Goal: Information Seeking & Learning: Learn about a topic

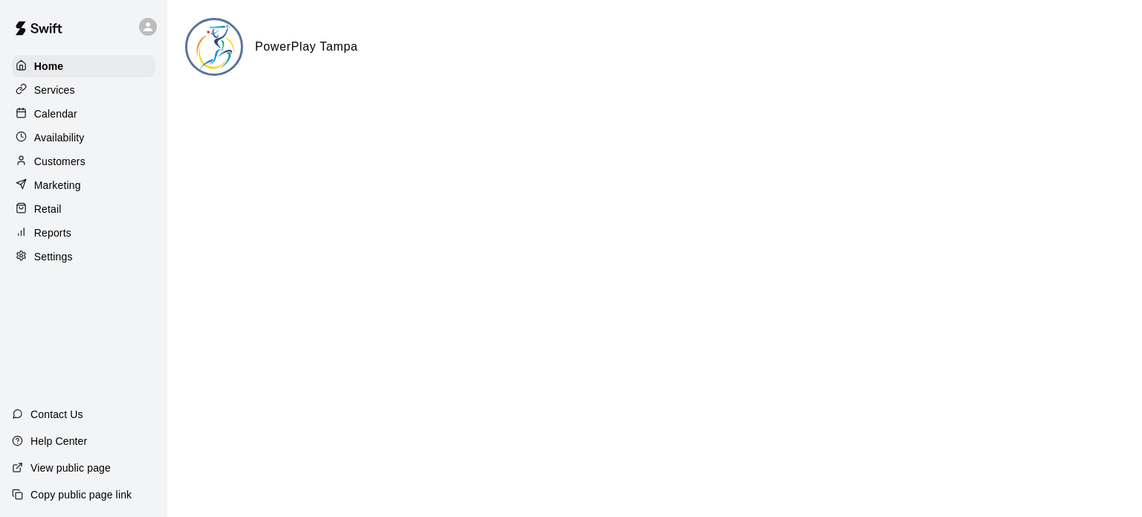
click at [61, 240] on p "Reports" at bounding box center [52, 232] width 37 height 15
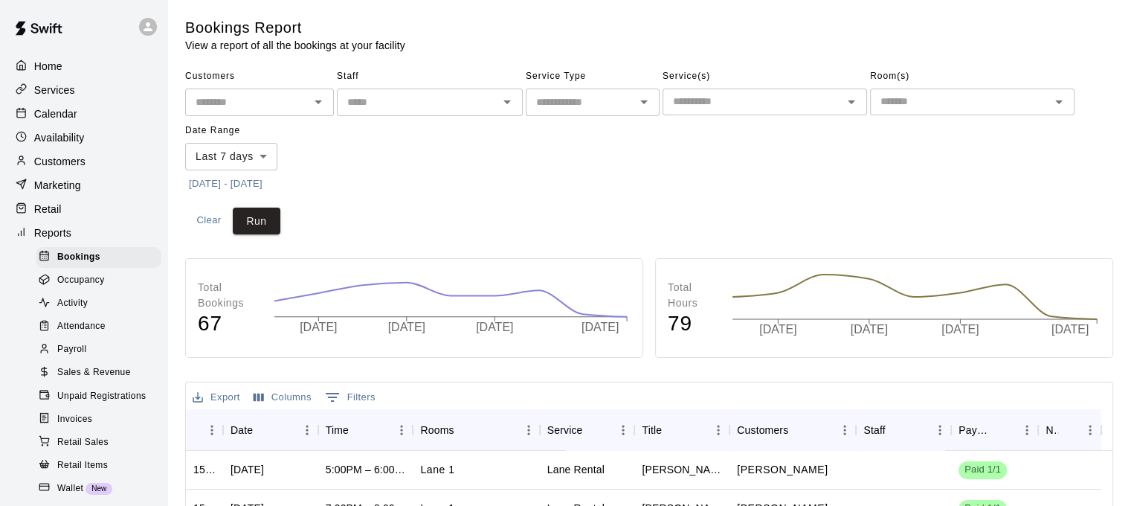
click at [103, 314] on div "Activity" at bounding box center [99, 303] width 126 height 21
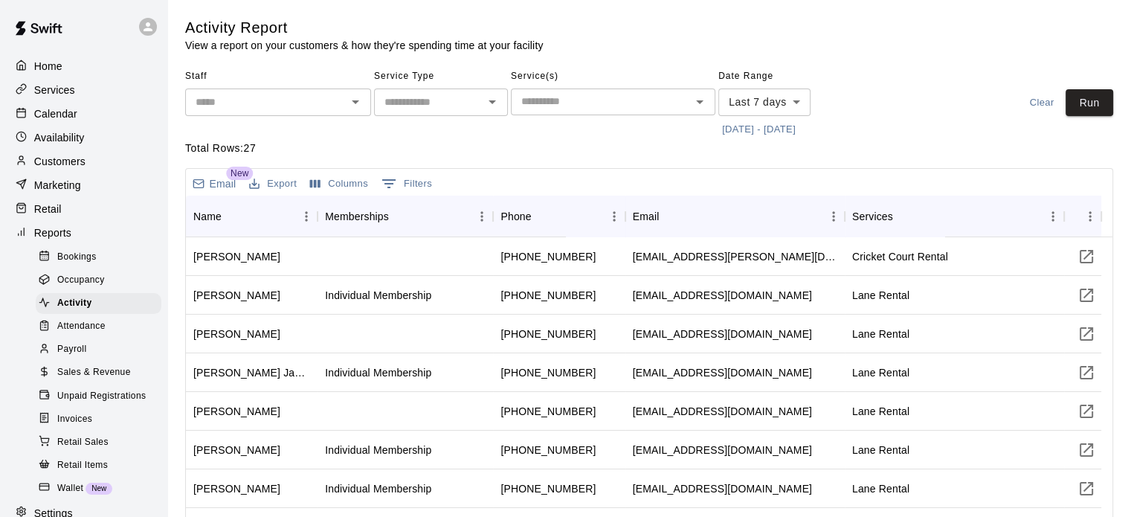
click at [475, 106] on input "text" at bounding box center [429, 102] width 100 height 19
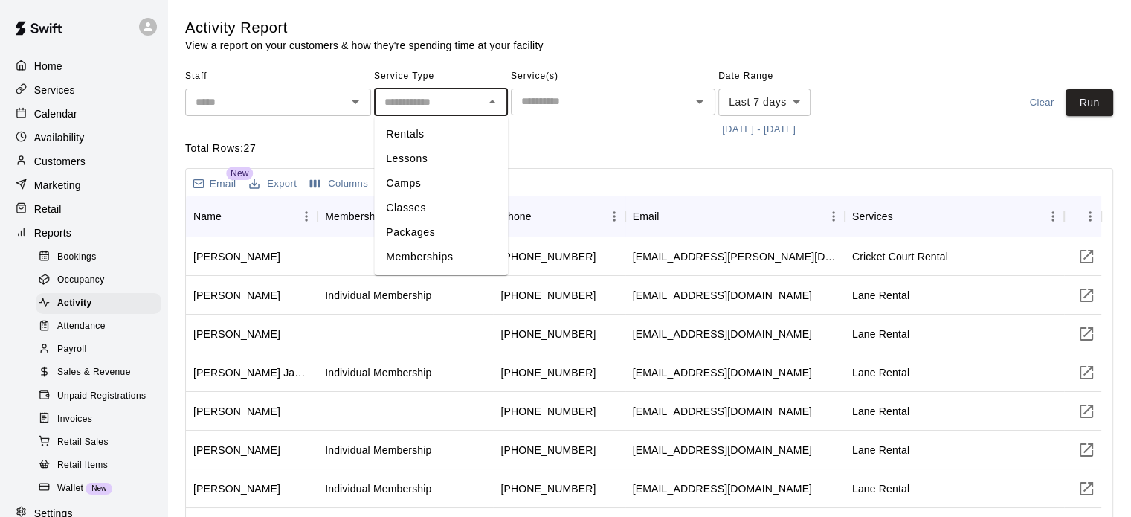
click at [686, 106] on div "​" at bounding box center [613, 101] width 204 height 27
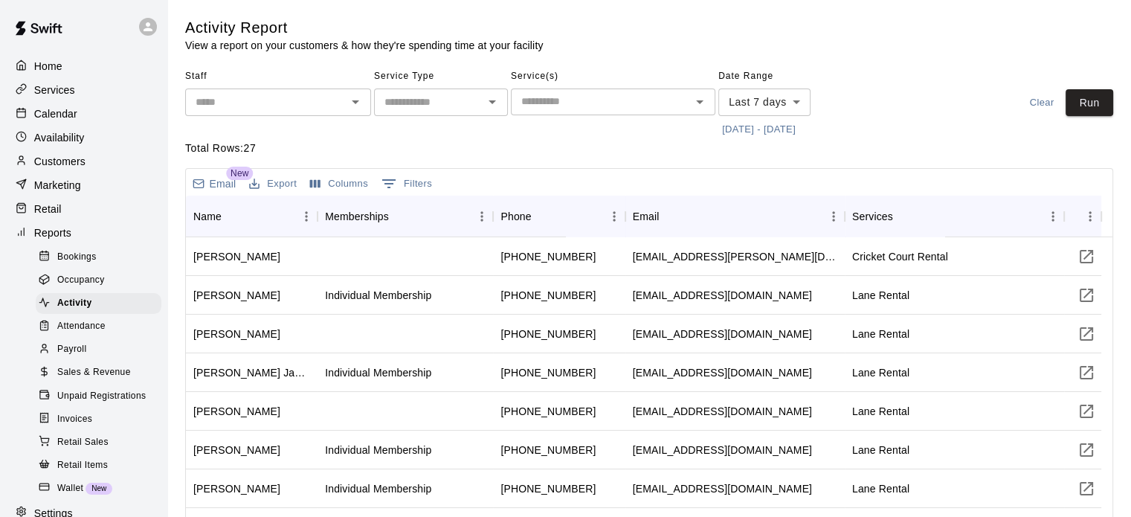
click at [889, 151] on p "Total Rows: 27" at bounding box center [649, 149] width 928 height 16
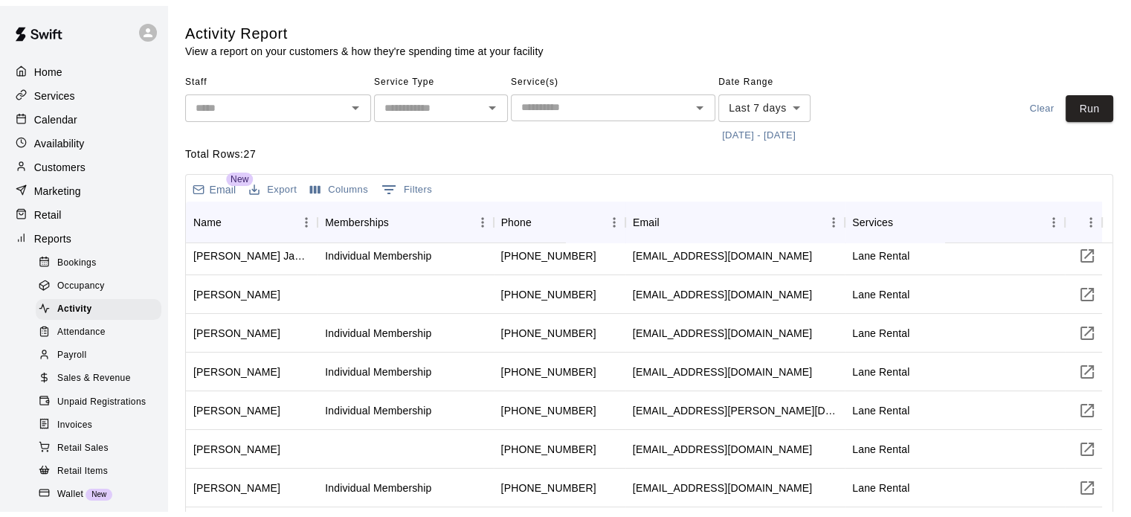
scroll to position [149, 0]
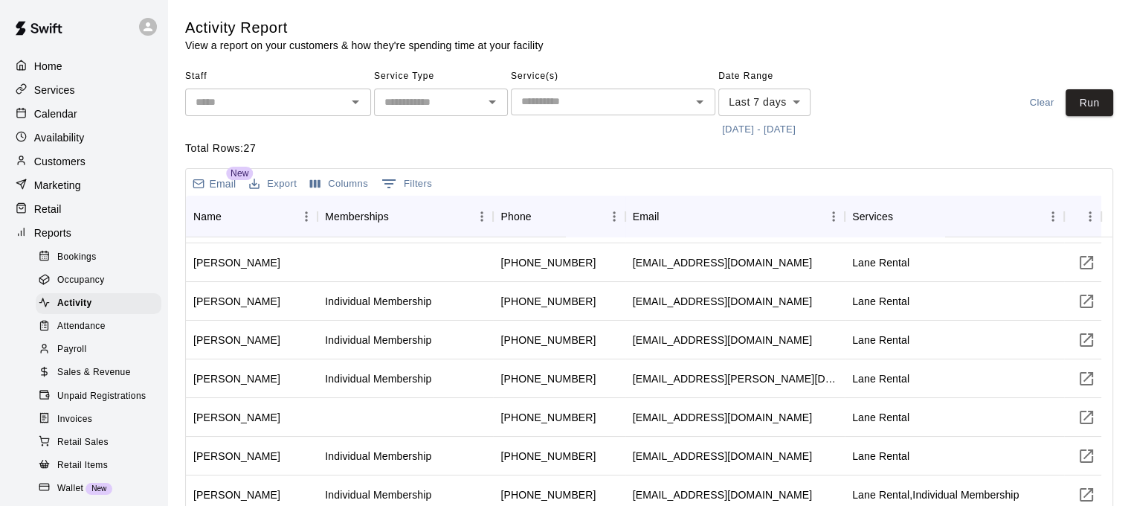
click at [65, 380] on span "Sales & Revenue" at bounding box center [94, 372] width 74 height 15
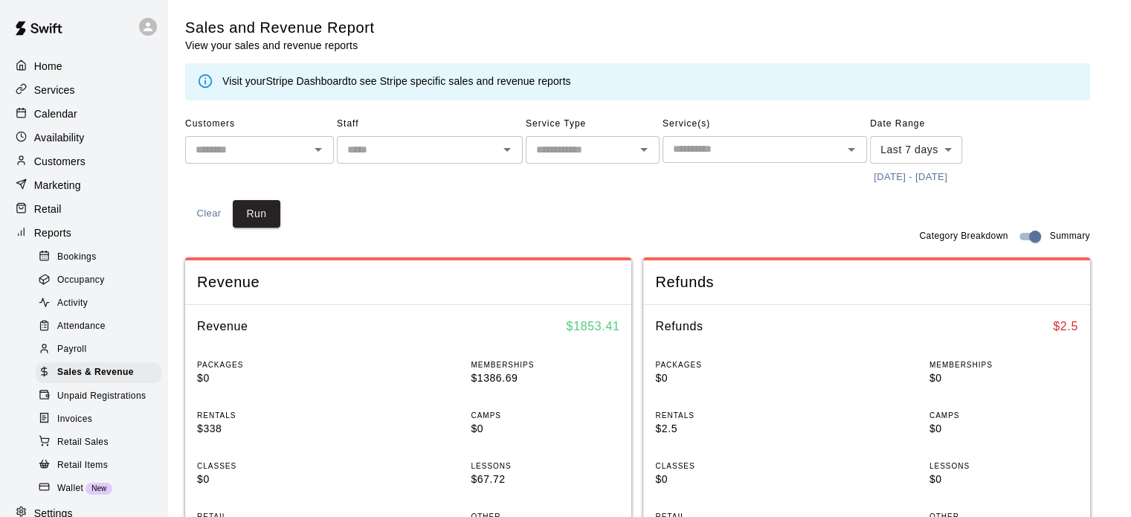
click at [320, 153] on icon "Open" at bounding box center [318, 150] width 18 height 18
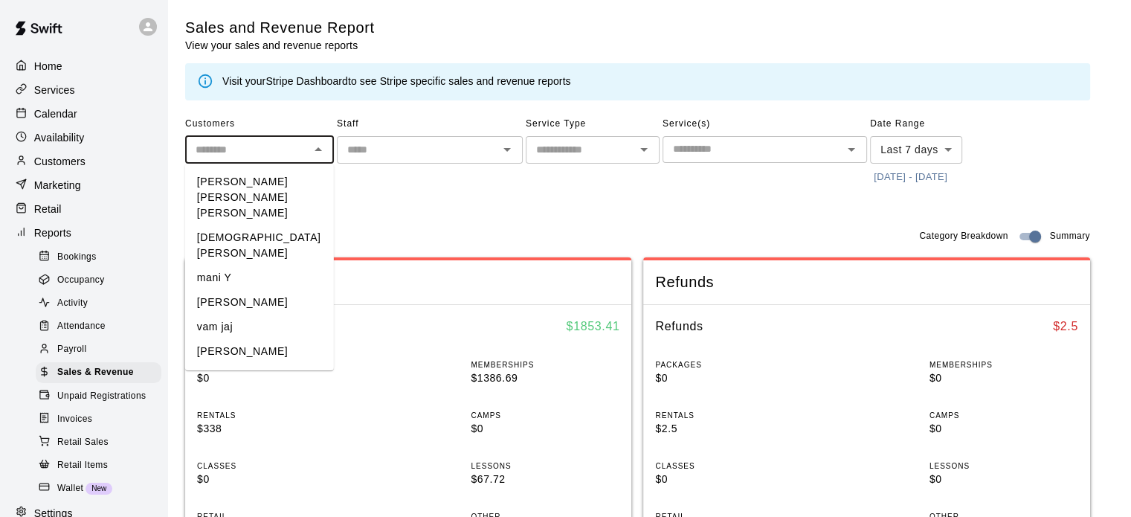
click at [459, 212] on div "Customers ​ [PERSON_NAME] [PERSON_NAME] [PERSON_NAME] [PERSON_NAME] [PERSON_NAM…" at bounding box center [637, 169] width 905 height 115
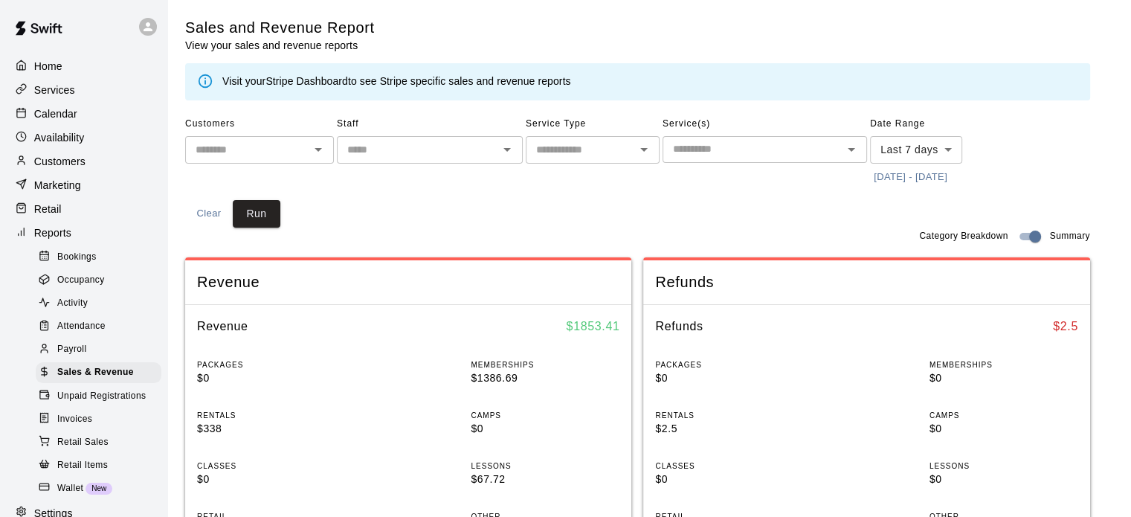
click at [515, 153] on icon "Open" at bounding box center [507, 150] width 18 height 18
click at [590, 202] on div "Customers ​ Staff ​ Service Type ​ Service(s) ​ Date Range Last 7 days **** ​ […" at bounding box center [637, 169] width 905 height 115
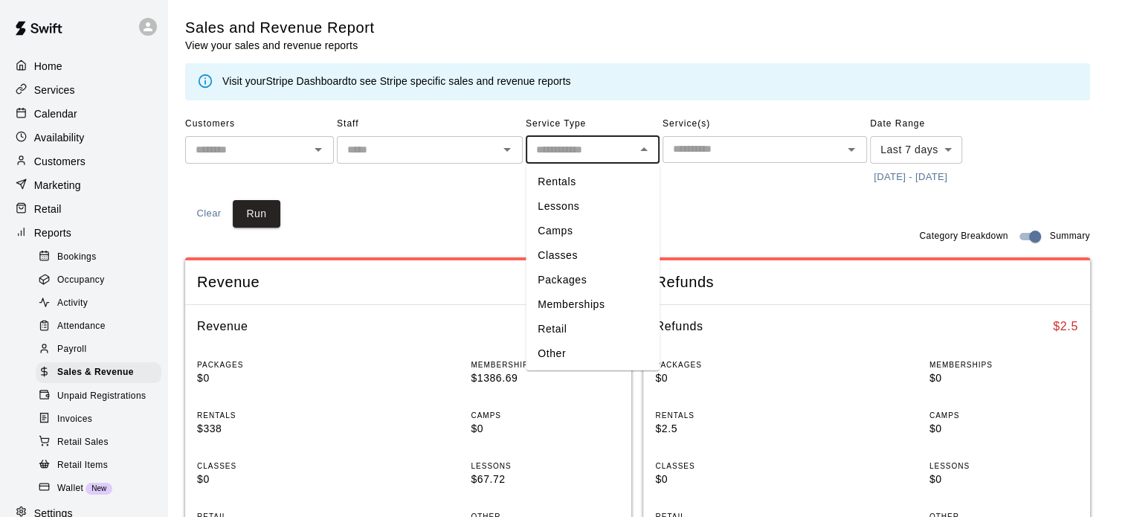
click at [613, 151] on input "text" at bounding box center [580, 150] width 100 height 19
click at [608, 186] on li "Rentals" at bounding box center [593, 182] width 134 height 25
type input "*******"
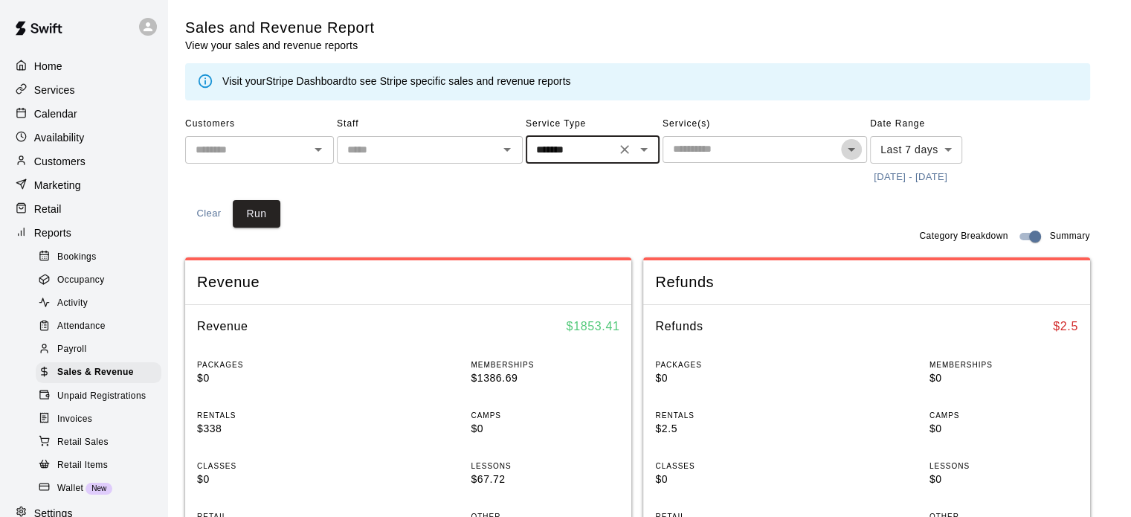
click at [855, 146] on icon "Open" at bounding box center [852, 150] width 18 height 18
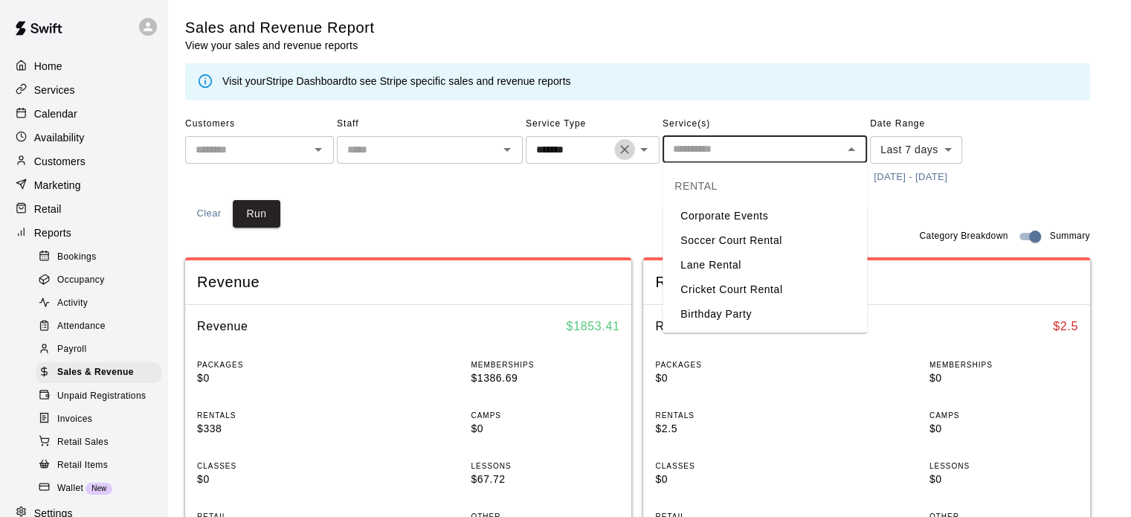
click at [628, 151] on icon "Clear" at bounding box center [624, 149] width 15 height 15
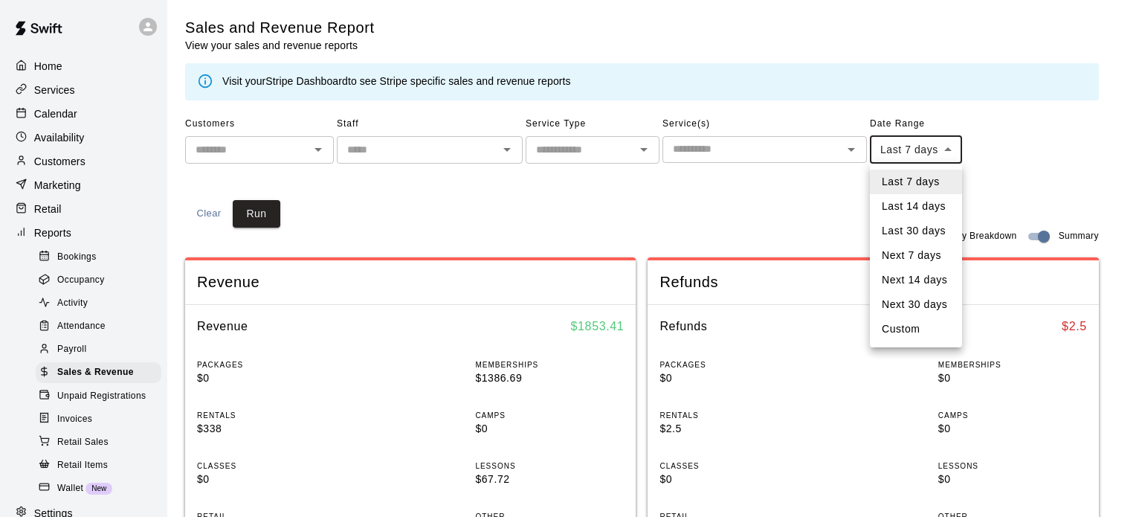
click at [929, 329] on li "Custom" at bounding box center [916, 329] width 92 height 25
type input "******"
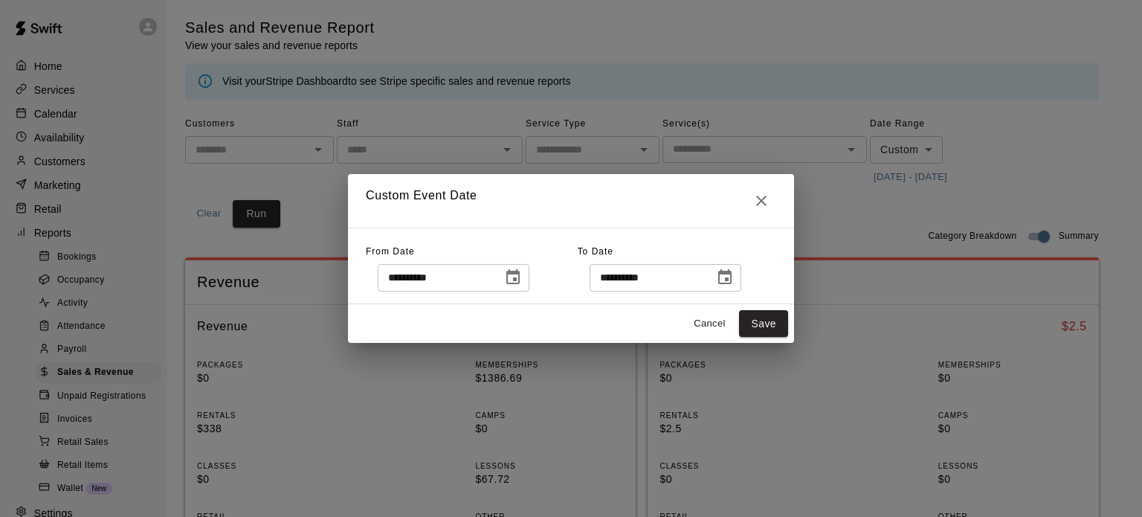
click at [522, 270] on icon "Choose date, selected date is Oct 7, 2025" at bounding box center [513, 277] width 18 height 18
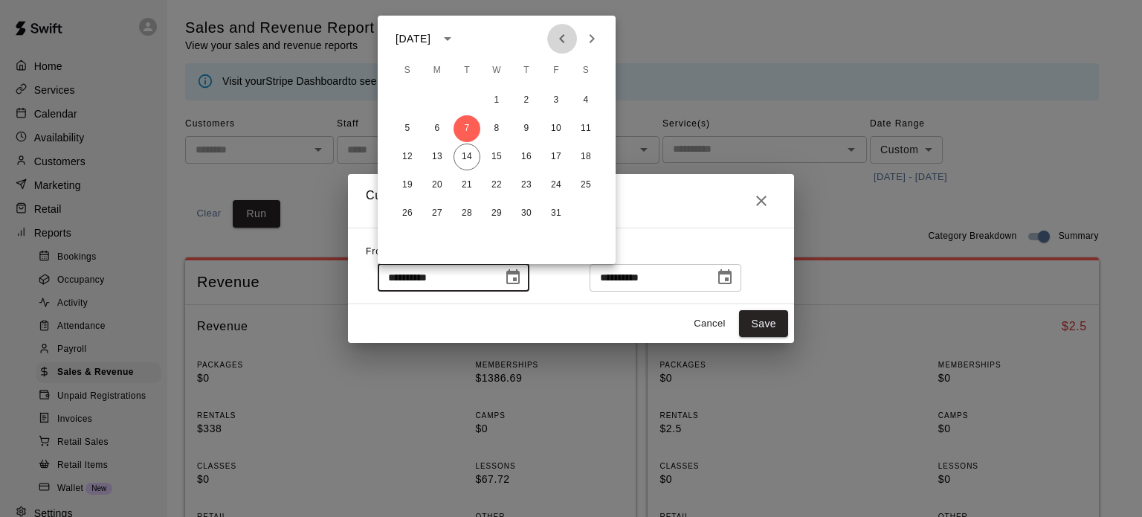
click at [560, 39] on icon "Previous month" at bounding box center [561, 38] width 5 height 9
click at [560, 41] on icon "Previous month" at bounding box center [562, 39] width 18 height 18
click at [584, 42] on icon "Next month" at bounding box center [592, 39] width 18 height 18
click at [560, 37] on icon "Previous month" at bounding box center [562, 39] width 18 height 18
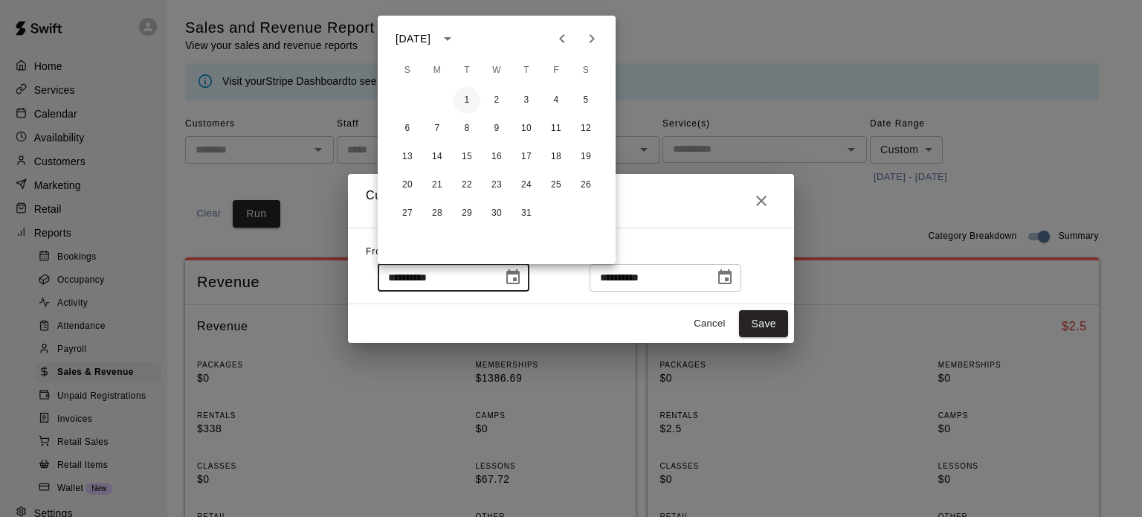
click at [461, 104] on button "1" at bounding box center [467, 100] width 27 height 27
type input "**********"
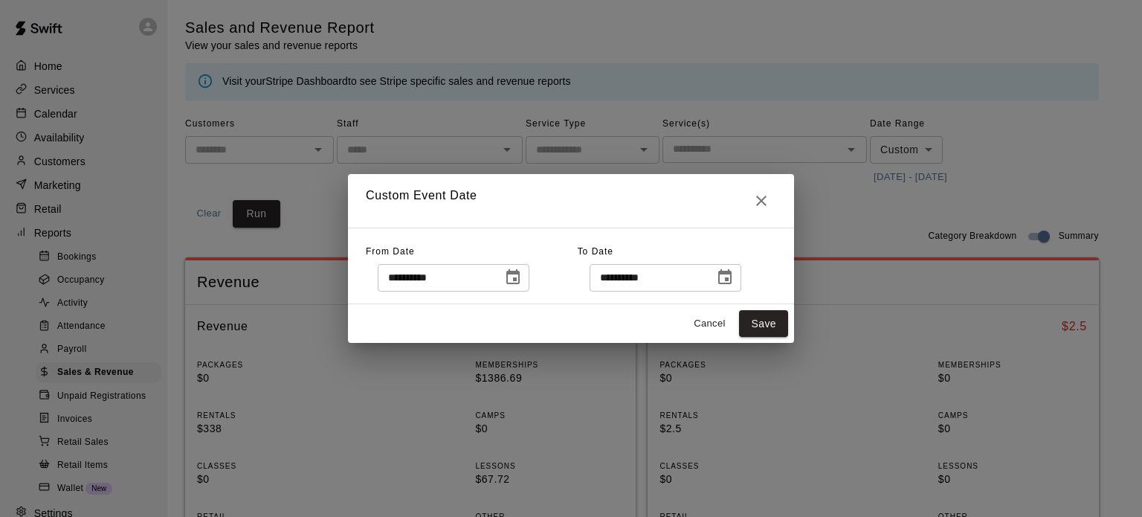
click at [732, 271] on icon "Choose date, selected date is Oct 14, 2025" at bounding box center [724, 276] width 13 height 15
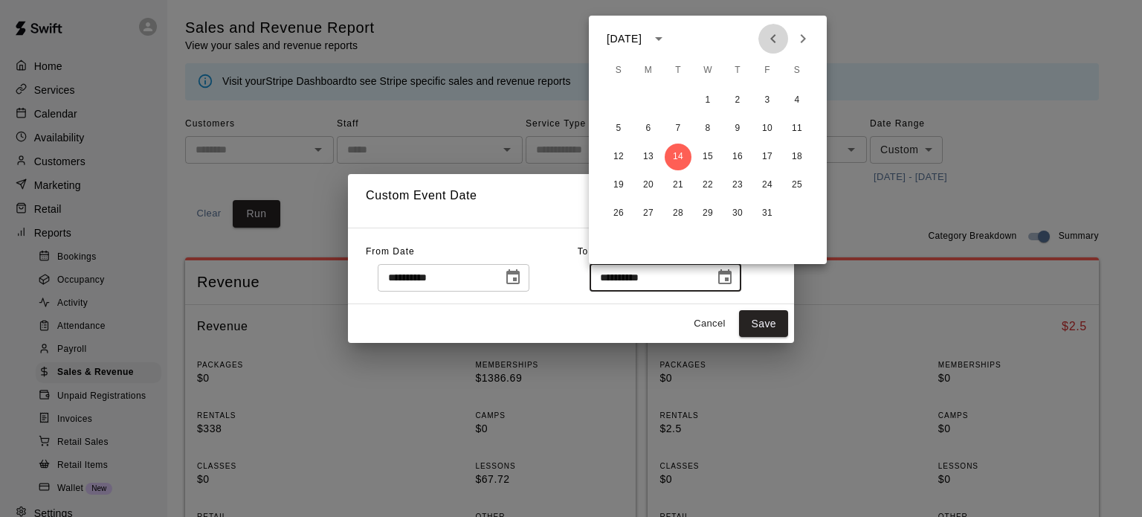
click at [780, 38] on icon "Previous month" at bounding box center [773, 39] width 18 height 18
click at [683, 212] on button "30" at bounding box center [678, 213] width 27 height 27
type input "**********"
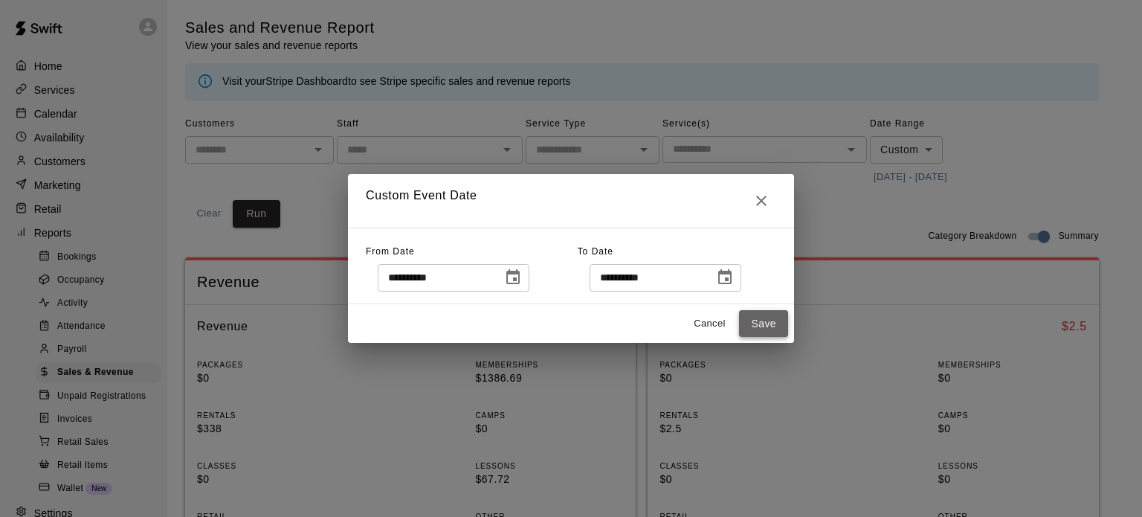
click at [759, 315] on button "Save" at bounding box center [763, 324] width 49 height 28
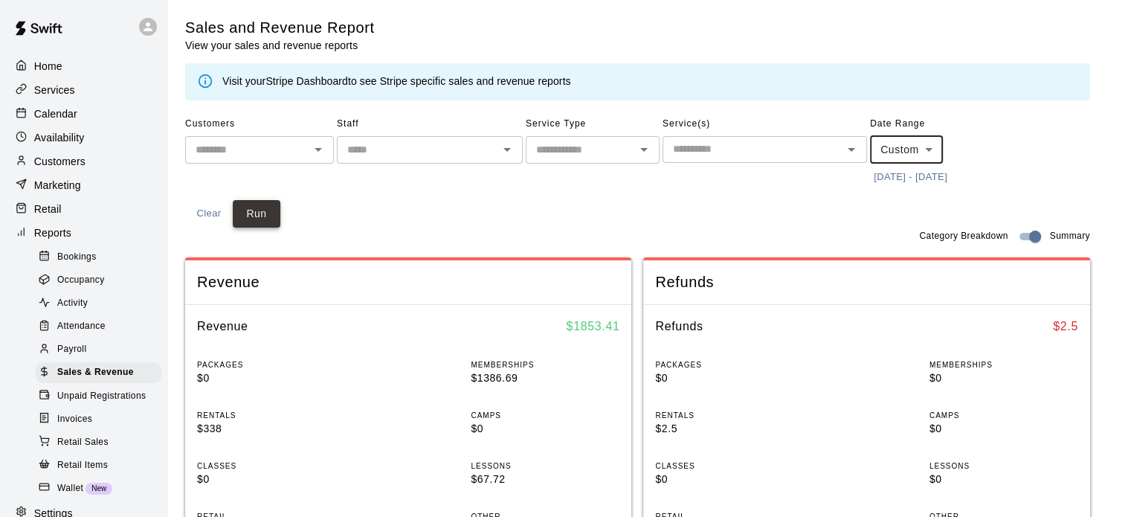
click at [256, 212] on button "Run" at bounding box center [257, 214] width 48 height 28
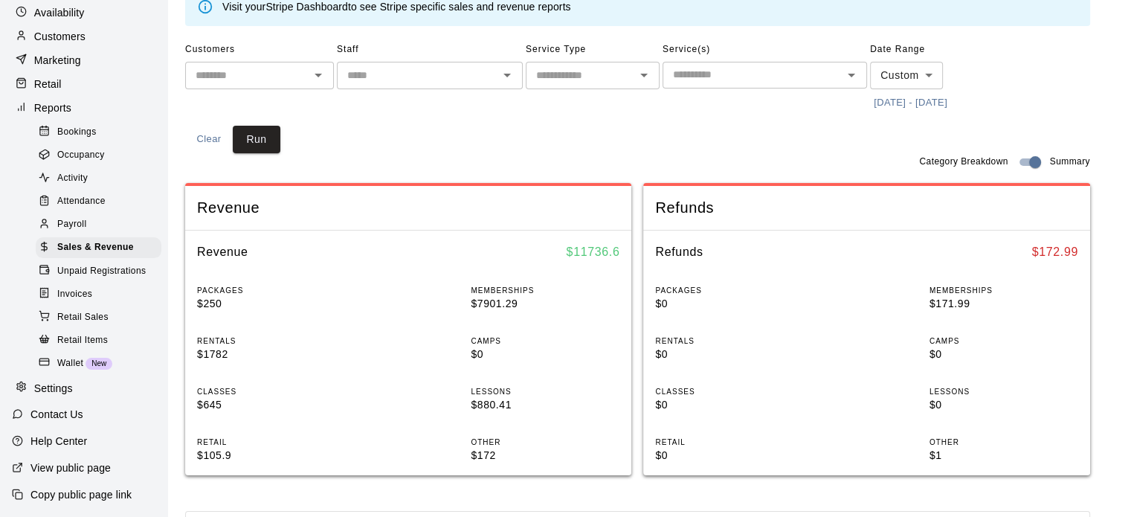
scroll to position [372, 0]
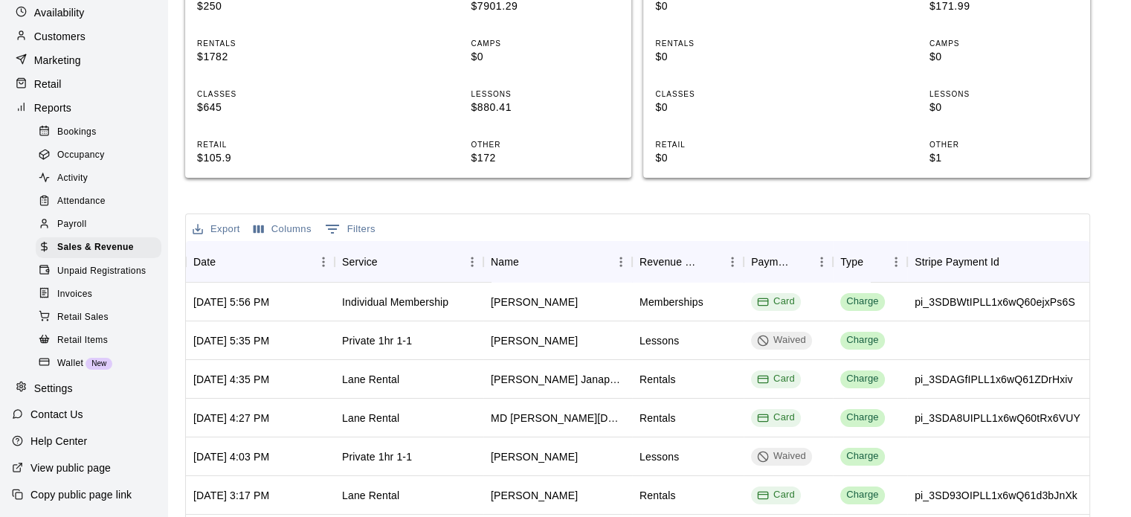
click at [293, 231] on button "Columns" at bounding box center [282, 229] width 65 height 23
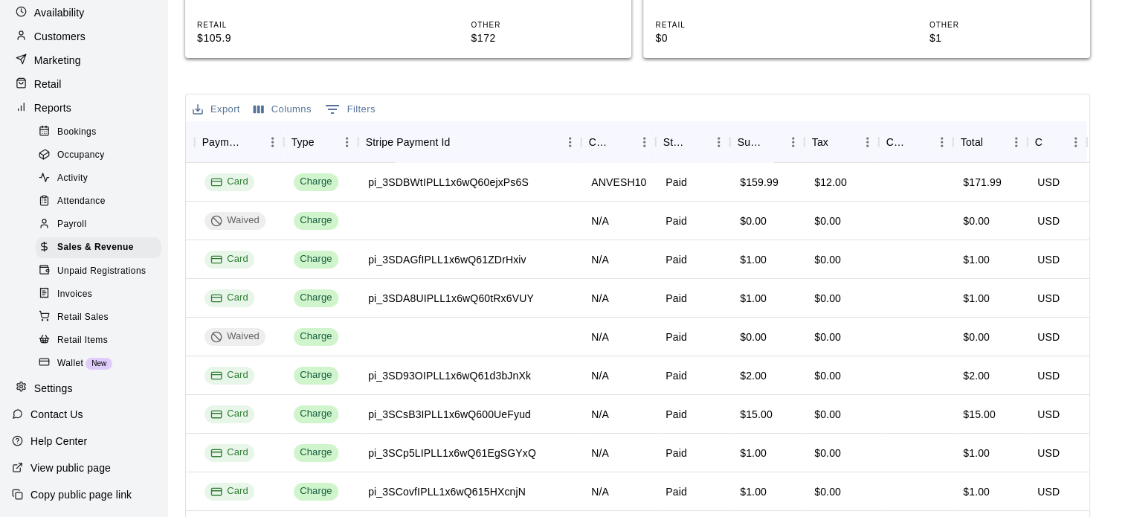
scroll to position [292, 0]
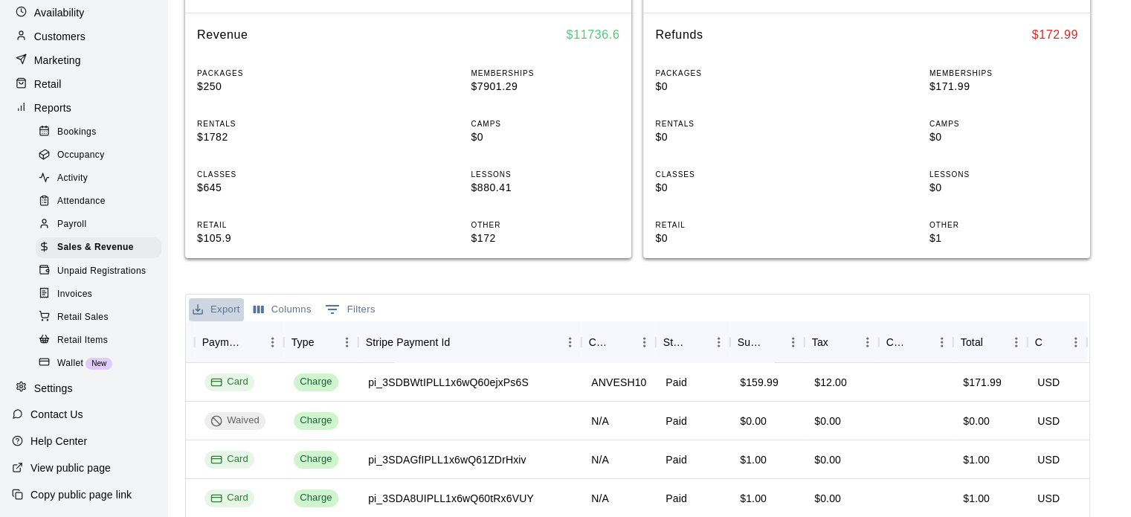
drag, startPoint x: 222, startPoint y: 312, endPoint x: 232, endPoint y: 312, distance: 9.7
click at [222, 312] on button "Export" at bounding box center [216, 309] width 55 height 23
click at [289, 337] on li "Download as CSV" at bounding box center [246, 338] width 115 height 25
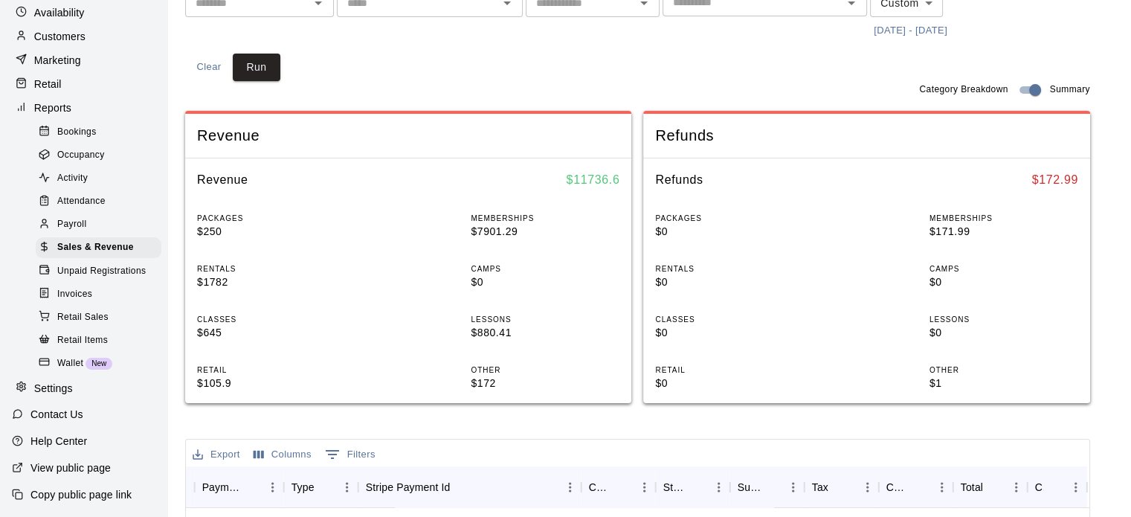
scroll to position [149, 0]
click at [115, 318] on div "Retail Sales" at bounding box center [99, 317] width 126 height 21
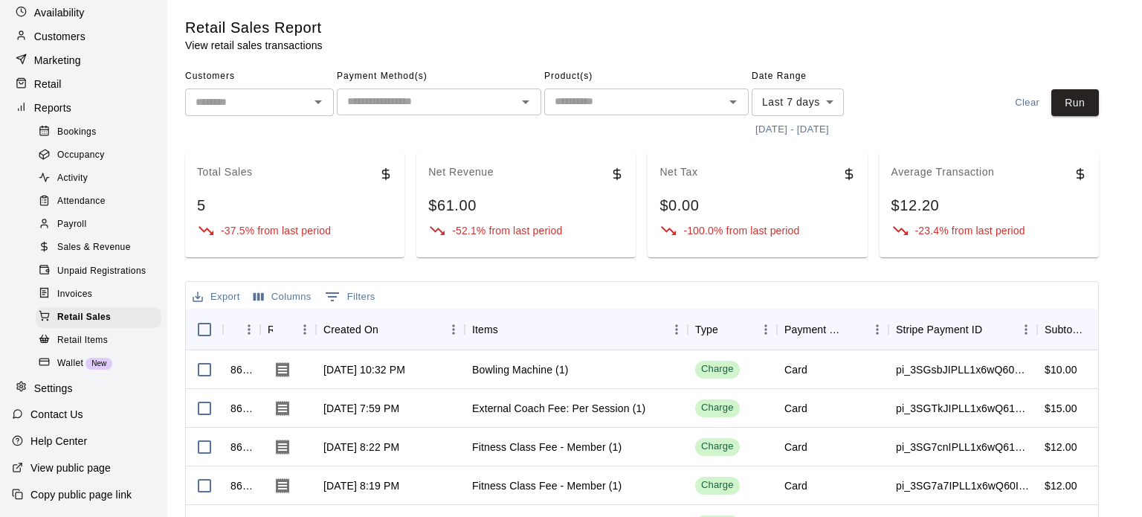
click at [828, 103] on body "Home Services Calendar Availability Customers Marketing Retail Reports Bookings…" at bounding box center [571, 404] width 1142 height 808
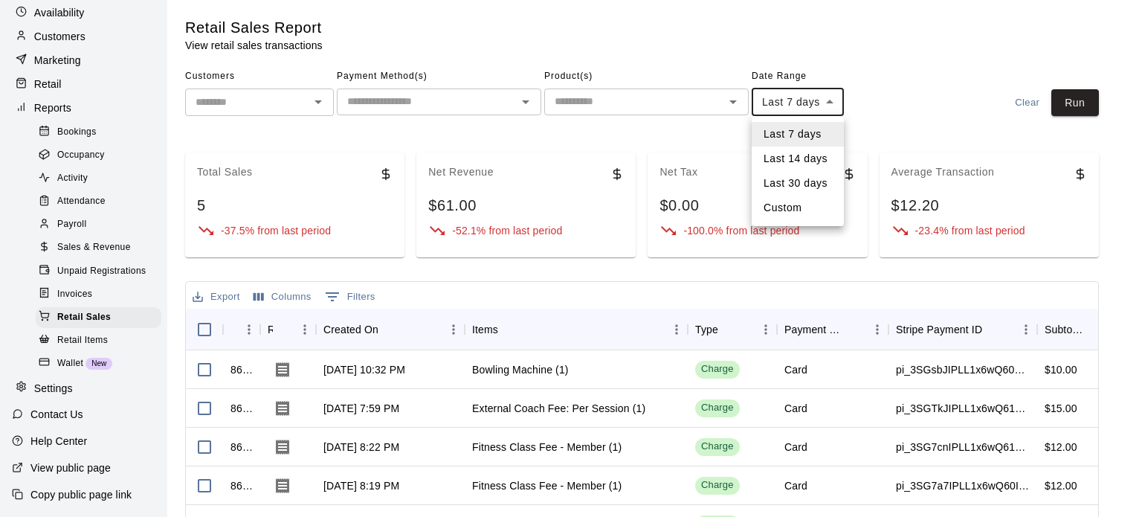
click at [801, 205] on li "Custom" at bounding box center [798, 208] width 92 height 25
type input "******"
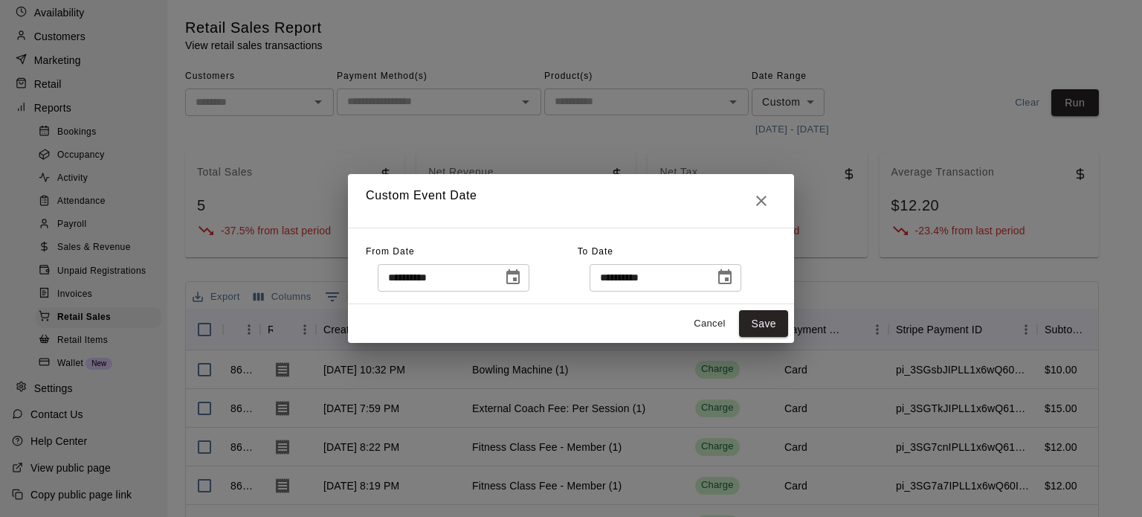
click at [520, 283] on icon "Choose date, selected date is Oct 7, 2025" at bounding box center [512, 276] width 13 height 15
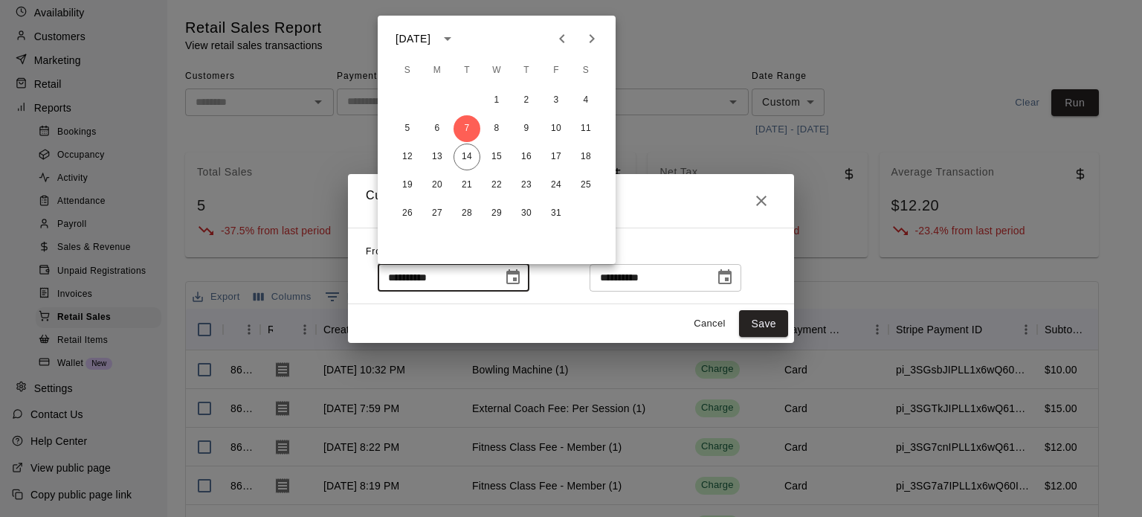
click at [561, 44] on icon "Previous month" at bounding box center [562, 39] width 18 height 18
click at [561, 45] on icon "Previous month" at bounding box center [562, 39] width 18 height 18
click at [468, 98] on button "1" at bounding box center [467, 100] width 27 height 27
type input "**********"
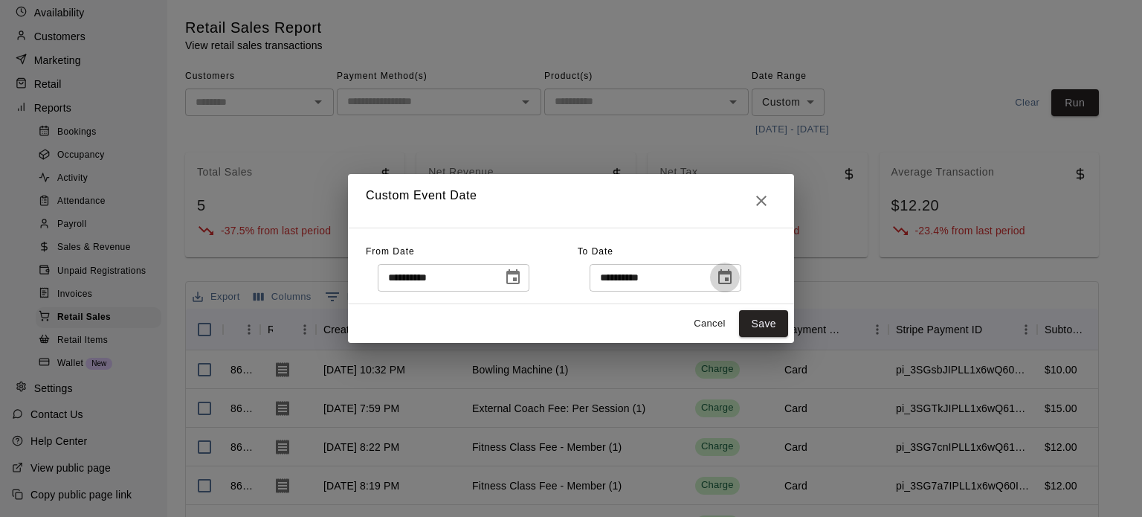
click at [734, 277] on icon "Choose date, selected date is Oct 14, 2025" at bounding box center [725, 277] width 18 height 18
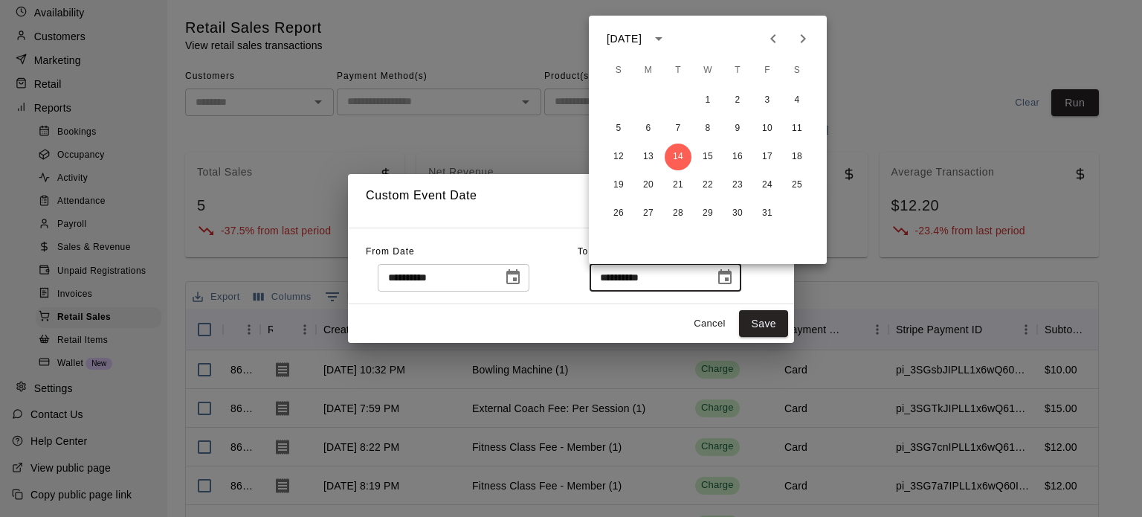
click at [769, 41] on icon "Previous month" at bounding box center [773, 39] width 18 height 18
click at [681, 213] on button "30" at bounding box center [678, 213] width 27 height 27
type input "**********"
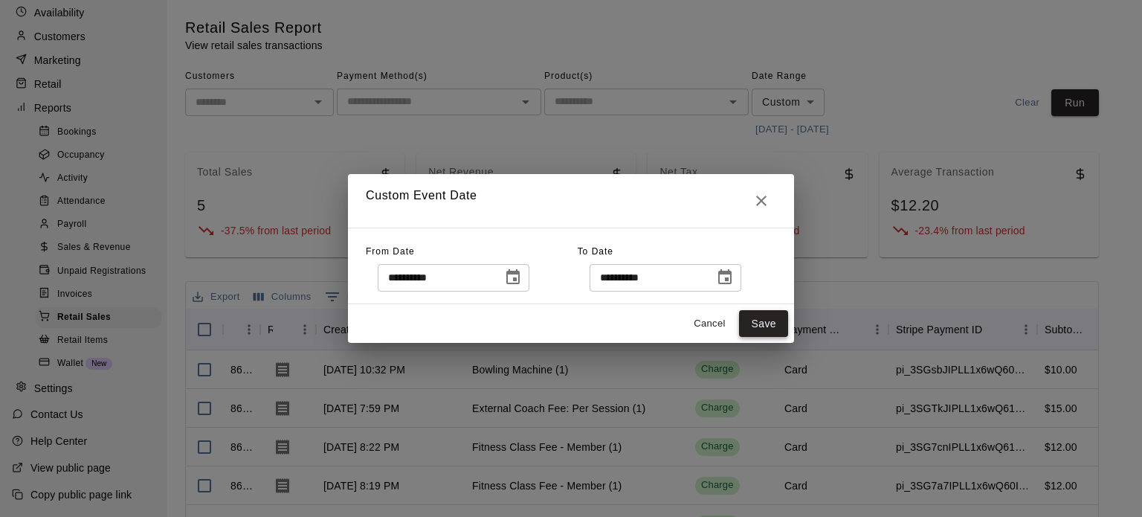
click at [770, 328] on button "Save" at bounding box center [763, 324] width 49 height 28
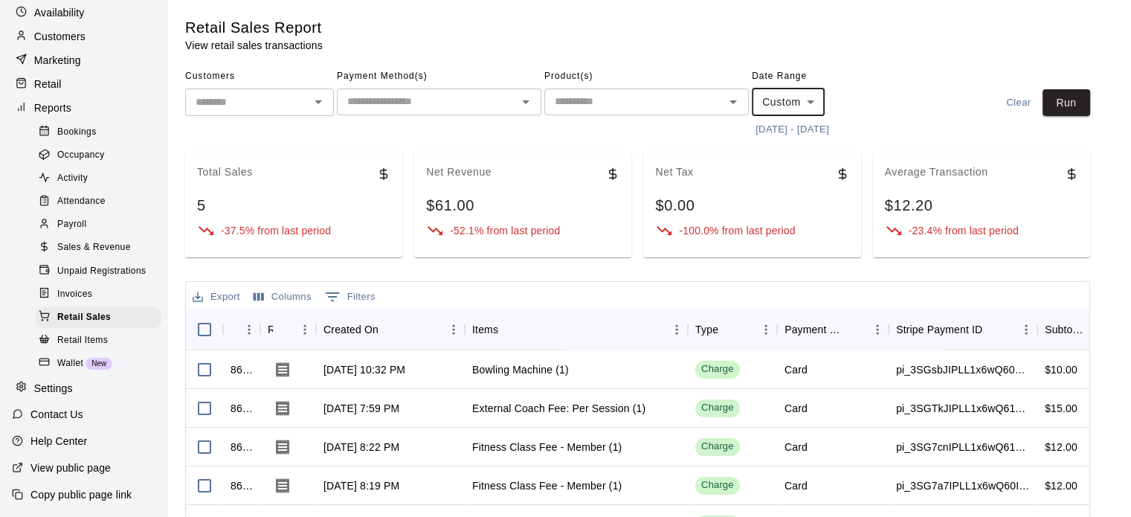
click at [1086, 114] on button "Run" at bounding box center [1067, 103] width 48 height 28
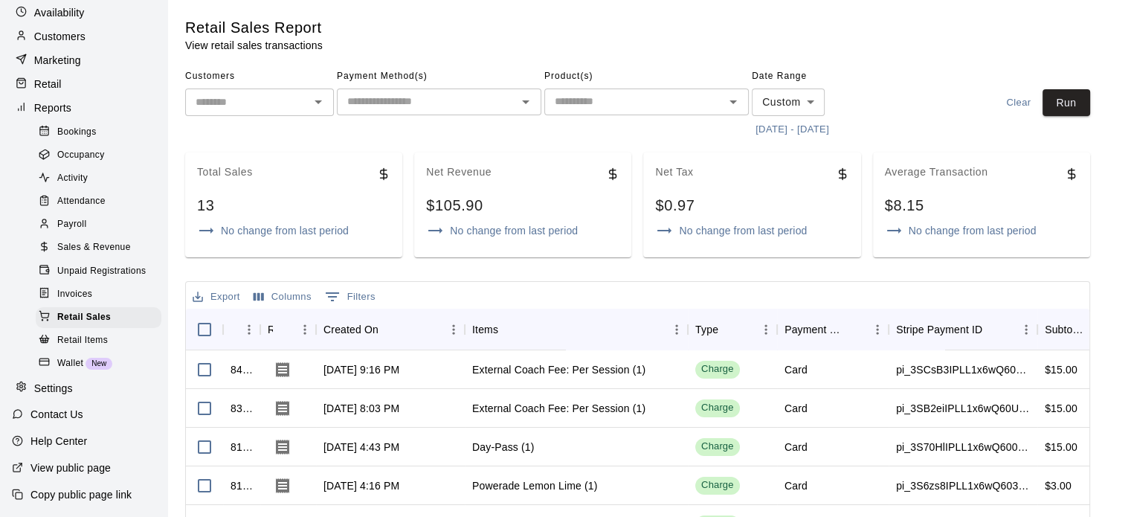
click at [309, 291] on button "Columns" at bounding box center [282, 297] width 65 height 23
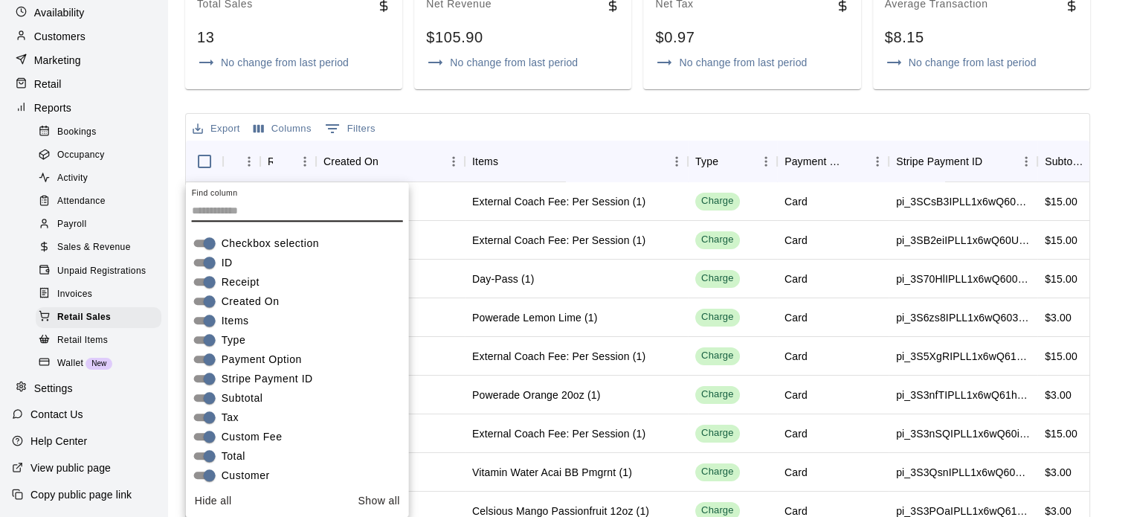
click at [583, 113] on div "Export Columns 0 Filters ID Receipt Created On Items Type Payment Option Stripe…" at bounding box center [637, 373] width 905 height 521
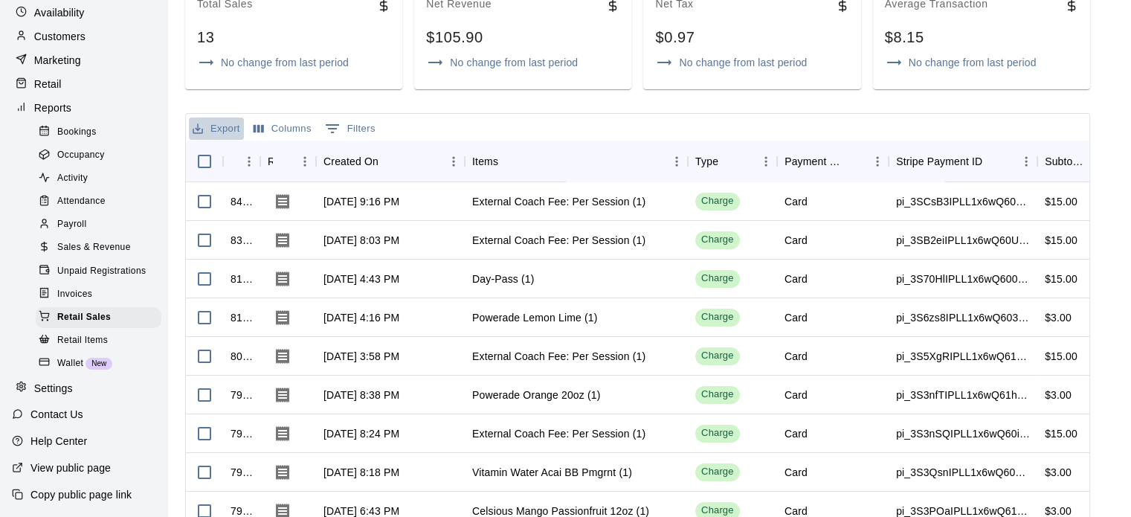
click at [223, 129] on button "Export" at bounding box center [216, 128] width 55 height 23
click at [240, 156] on li "Download as CSV" at bounding box center [246, 158] width 115 height 25
click at [93, 298] on div "Invoices" at bounding box center [99, 294] width 126 height 21
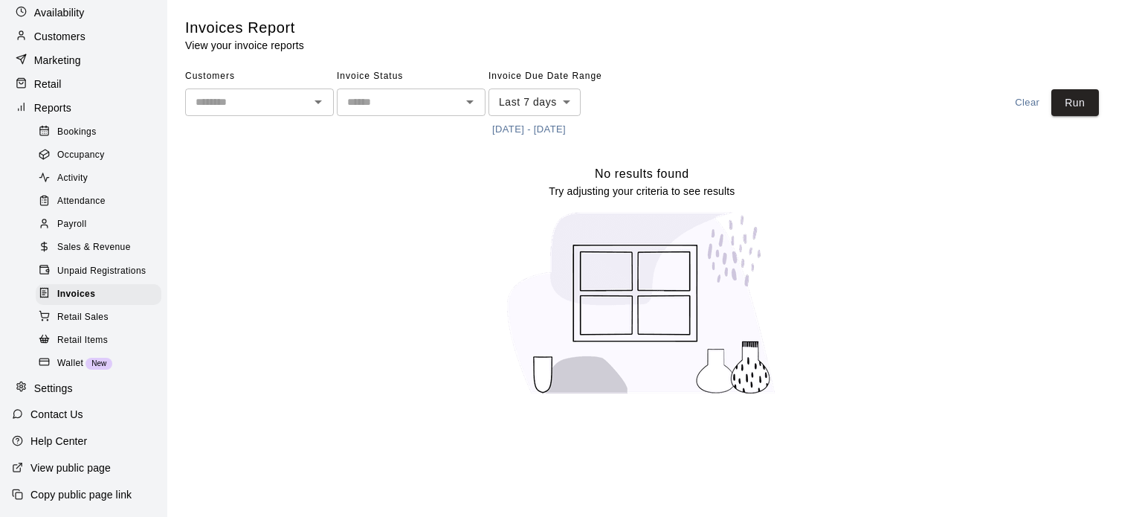
click at [565, 106] on body "Home Services Calendar Availability Customers Marketing Retail Reports Bookings…" at bounding box center [571, 206] width 1142 height 413
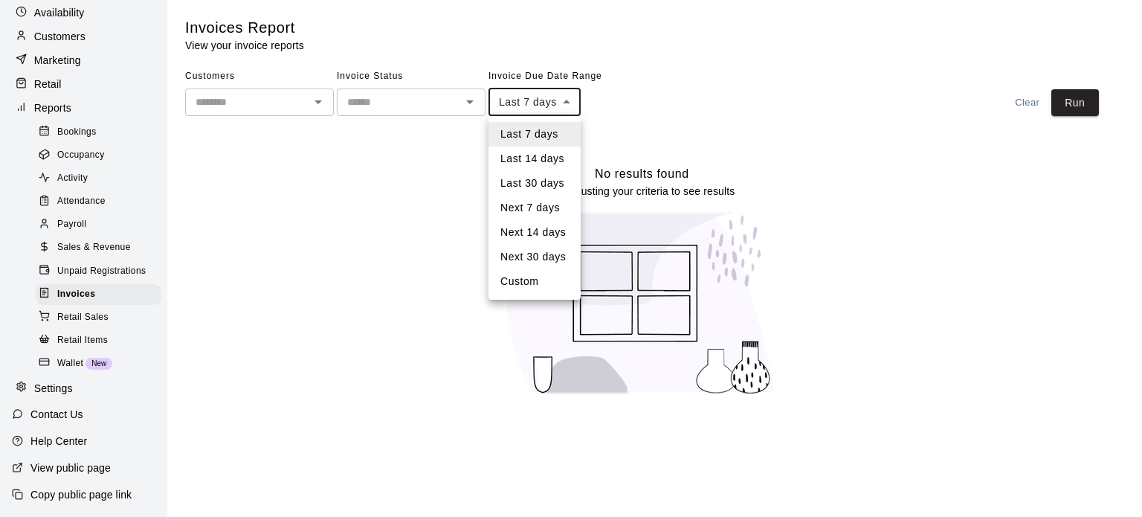
click at [547, 282] on li "Custom" at bounding box center [535, 281] width 92 height 25
type input "******"
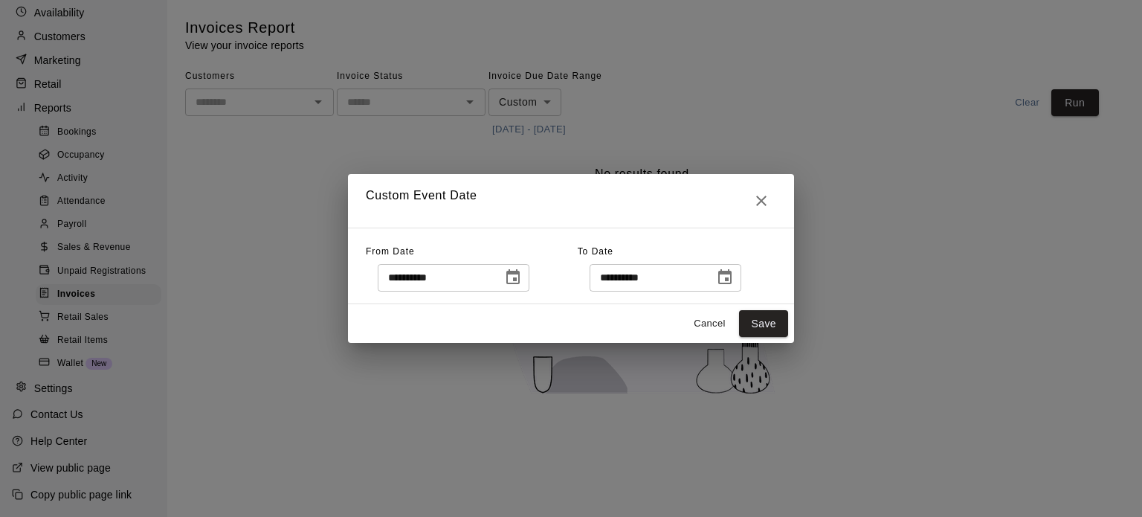
click at [522, 277] on icon "Choose date, selected date is Oct 7, 2025" at bounding box center [513, 277] width 18 height 18
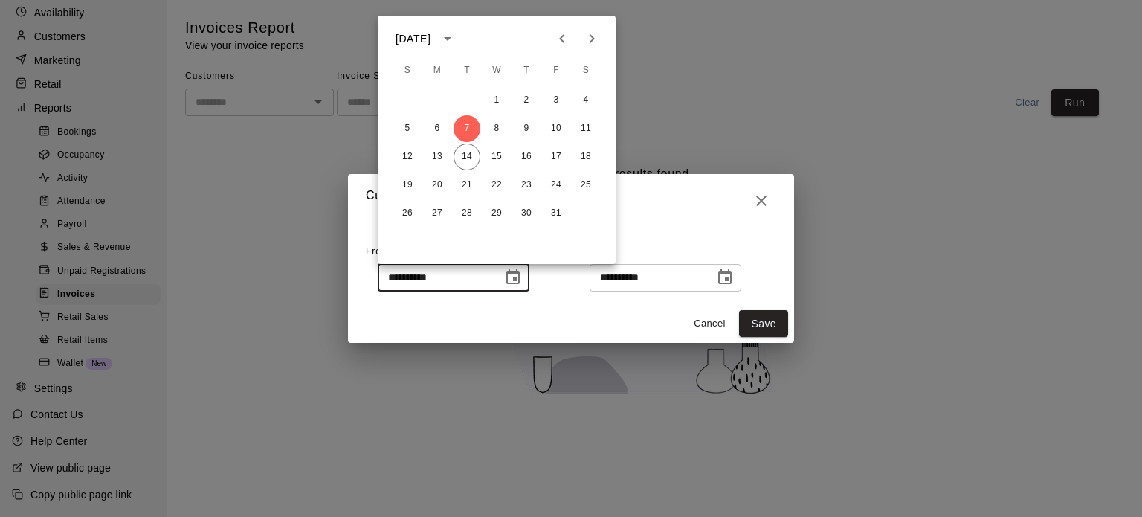
click at [556, 45] on icon "Previous month" at bounding box center [562, 39] width 18 height 18
click at [465, 97] on button "1" at bounding box center [467, 100] width 27 height 27
type input "**********"
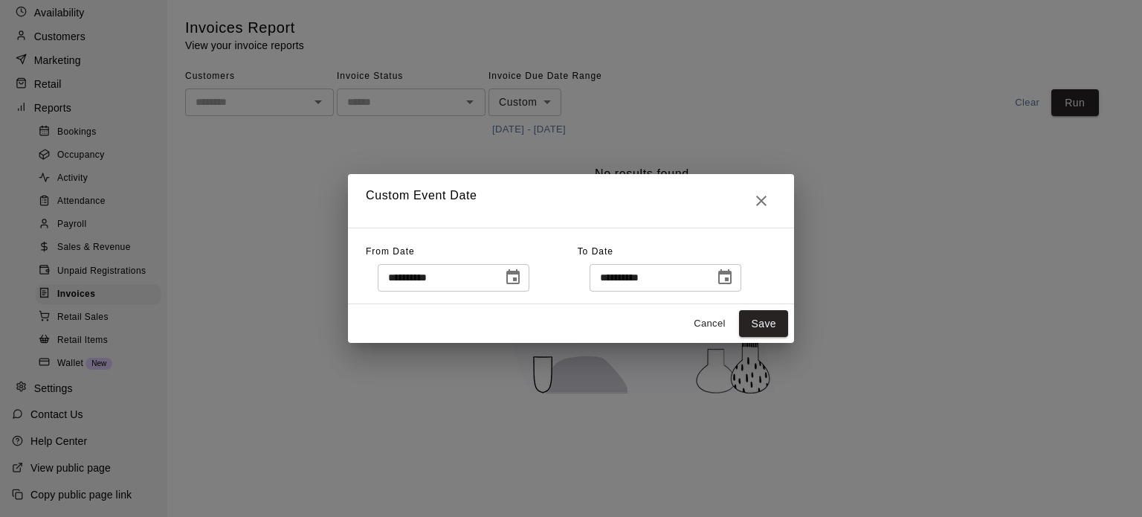
click at [740, 280] on button "Choose date, selected date is Oct 14, 2025" at bounding box center [725, 278] width 30 height 30
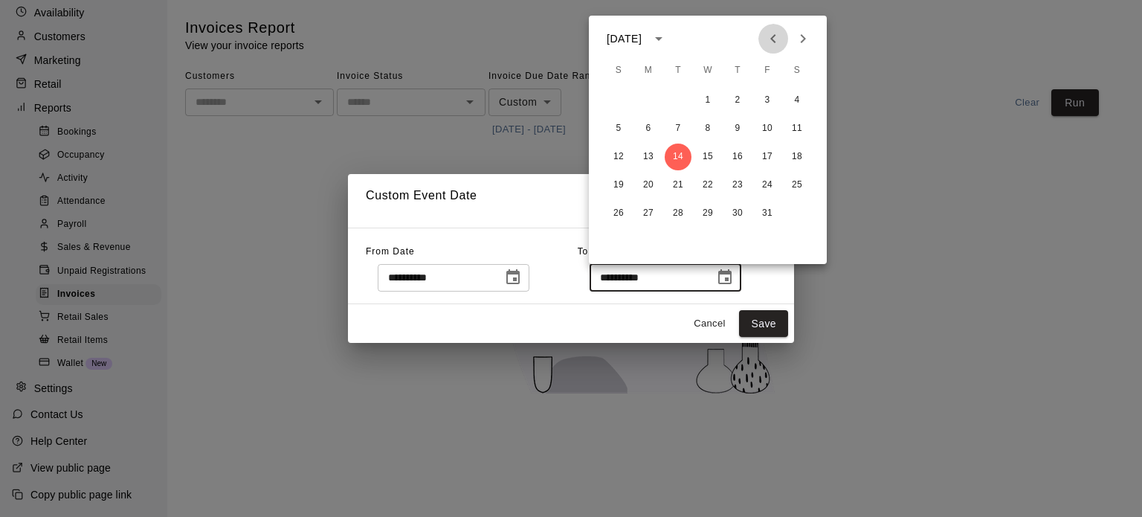
click at [779, 37] on icon "Previous month" at bounding box center [773, 39] width 18 height 18
click at [678, 213] on button "30" at bounding box center [678, 213] width 27 height 27
type input "**********"
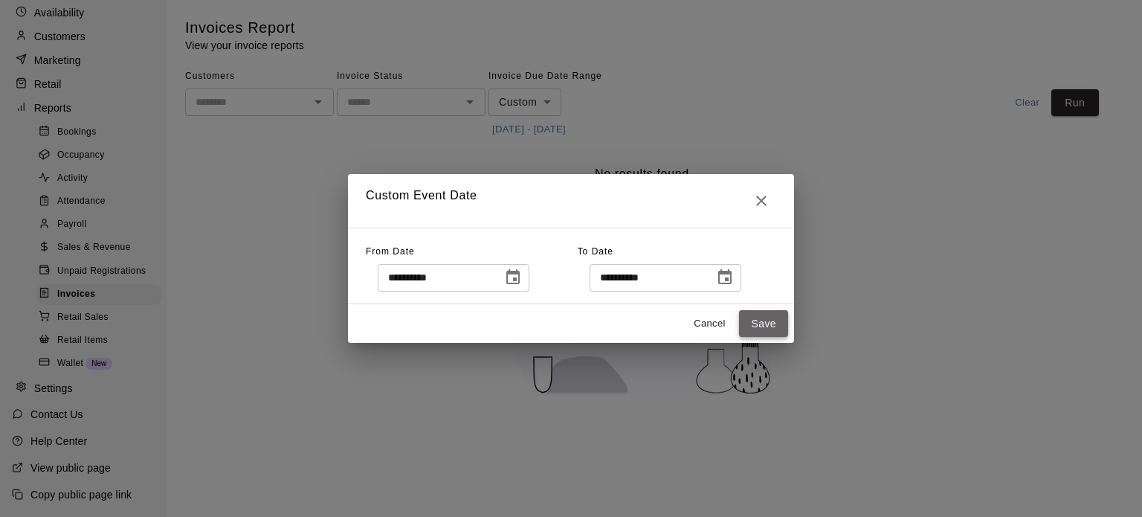
click at [770, 333] on button "Save" at bounding box center [763, 324] width 49 height 28
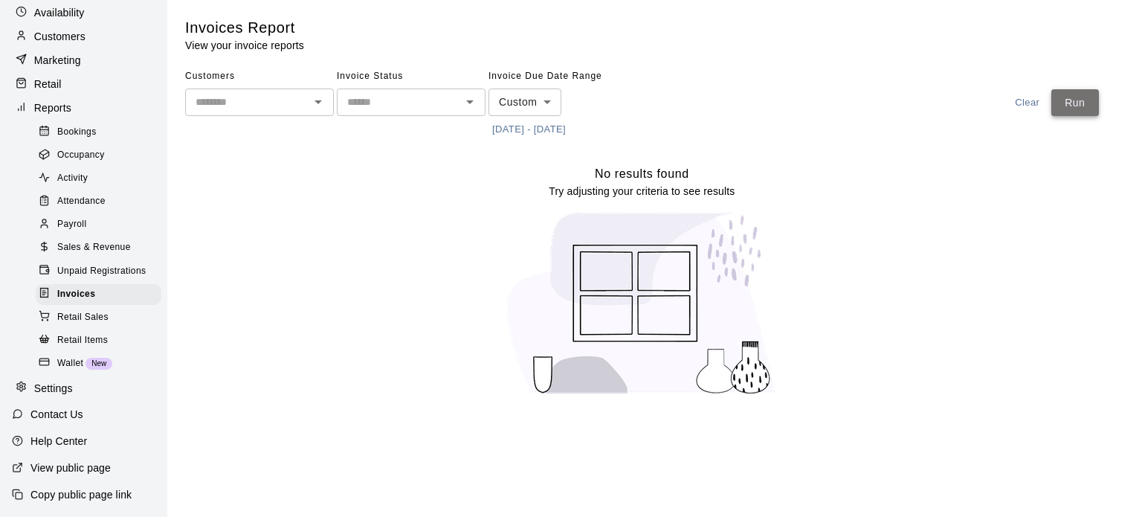
click at [1093, 108] on button "Run" at bounding box center [1075, 103] width 48 height 28
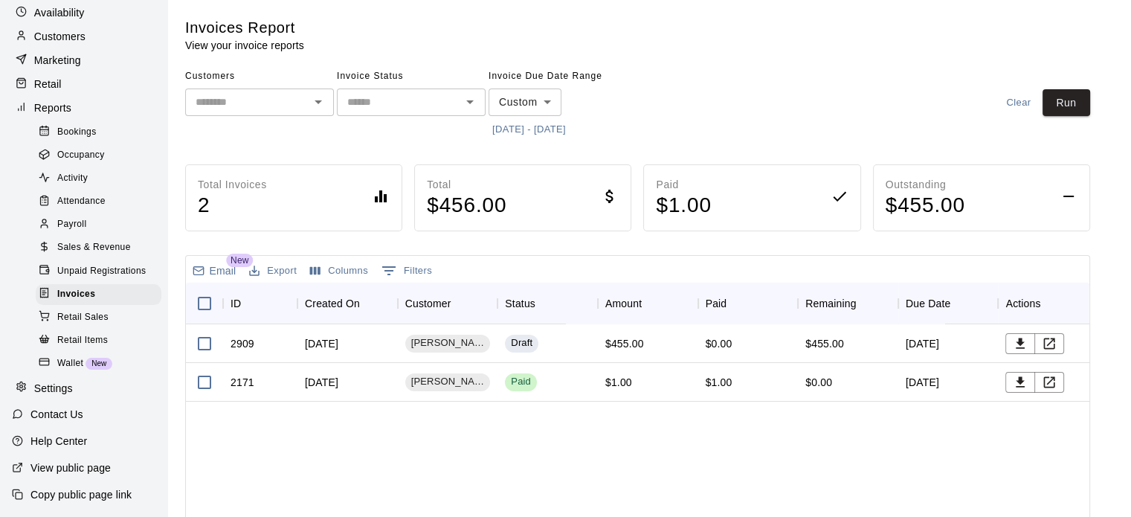
drag, startPoint x: 467, startPoint y: 338, endPoint x: 475, endPoint y: 454, distance: 116.3
click at [337, 272] on button "Columns" at bounding box center [338, 271] width 65 height 23
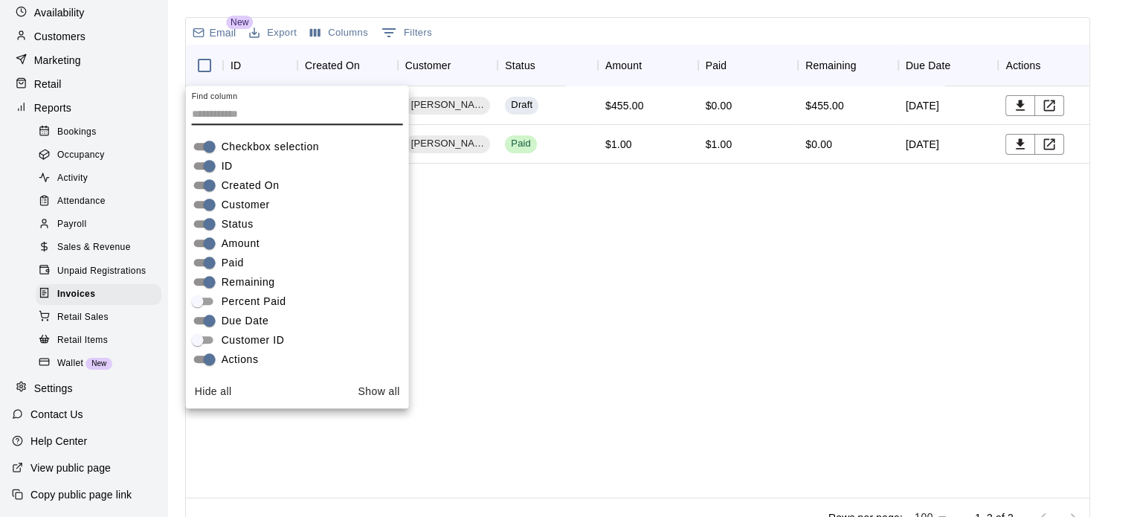
scroll to position [264, 0]
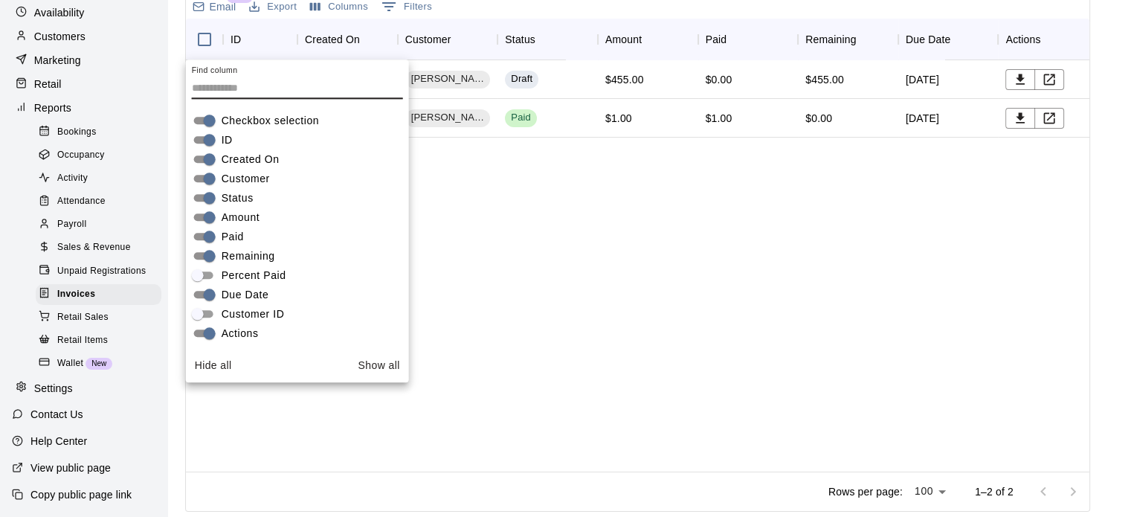
click at [617, 310] on div "2909 [DATE] [PERSON_NAME] Draft $455.00 $0.00 $455.00 [DATE] 2171 [DATE] [PERSO…" at bounding box center [642, 265] width 912 height 411
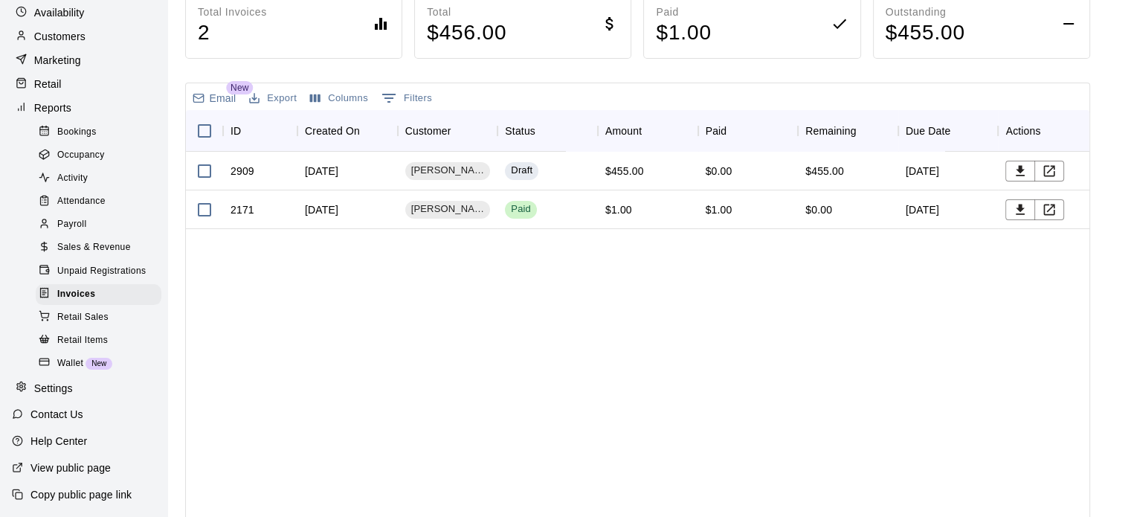
scroll to position [110, 0]
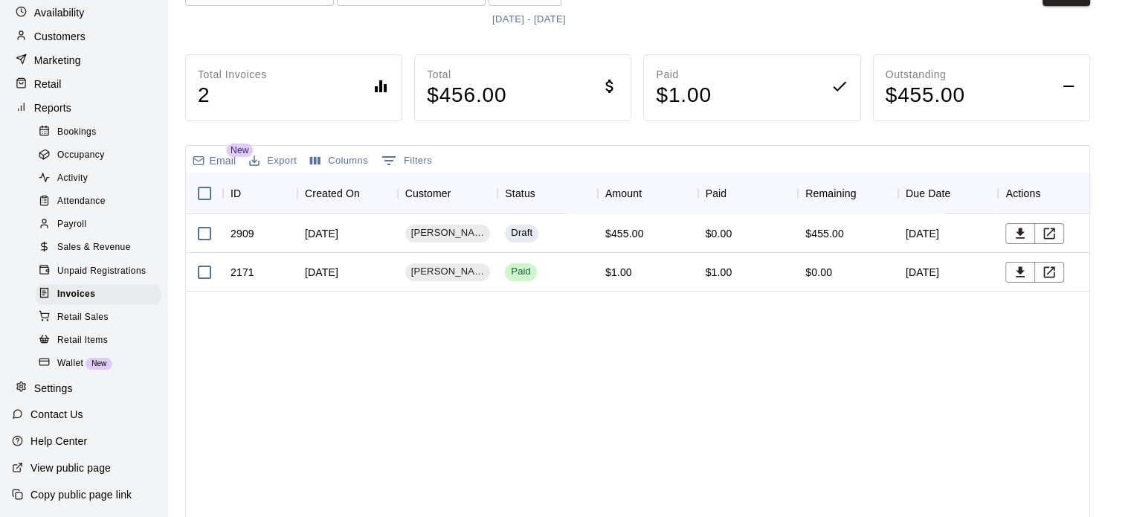
click at [283, 164] on button "Export" at bounding box center [272, 160] width 55 height 23
click at [336, 190] on li "Download as CSV" at bounding box center [302, 190] width 115 height 25
click at [103, 335] on span "Retail Items" at bounding box center [82, 340] width 51 height 15
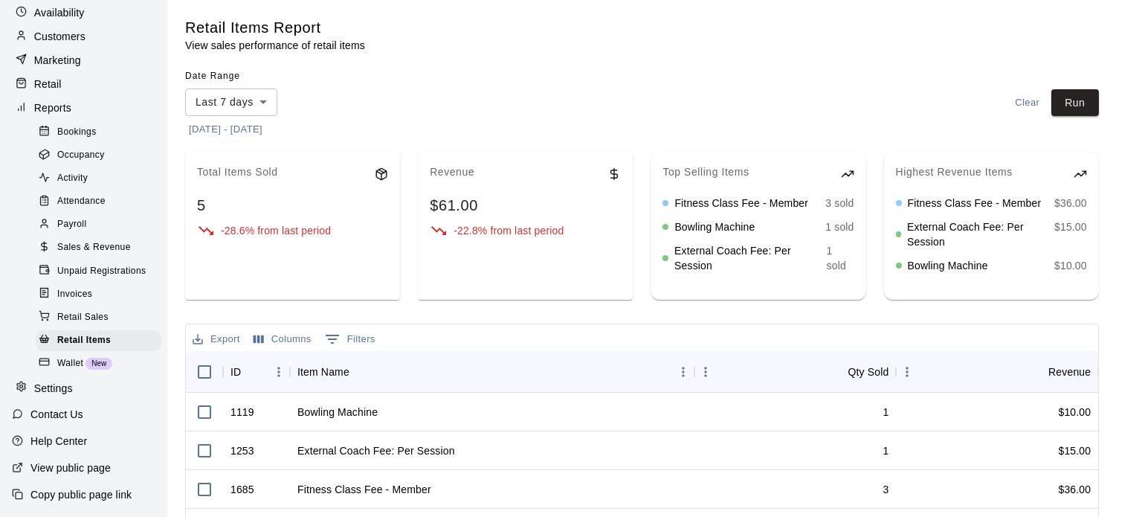
click at [270, 98] on body "Home Services Calendar Availability Customers Marketing Retail Reports Bookings…" at bounding box center [571, 425] width 1142 height 850
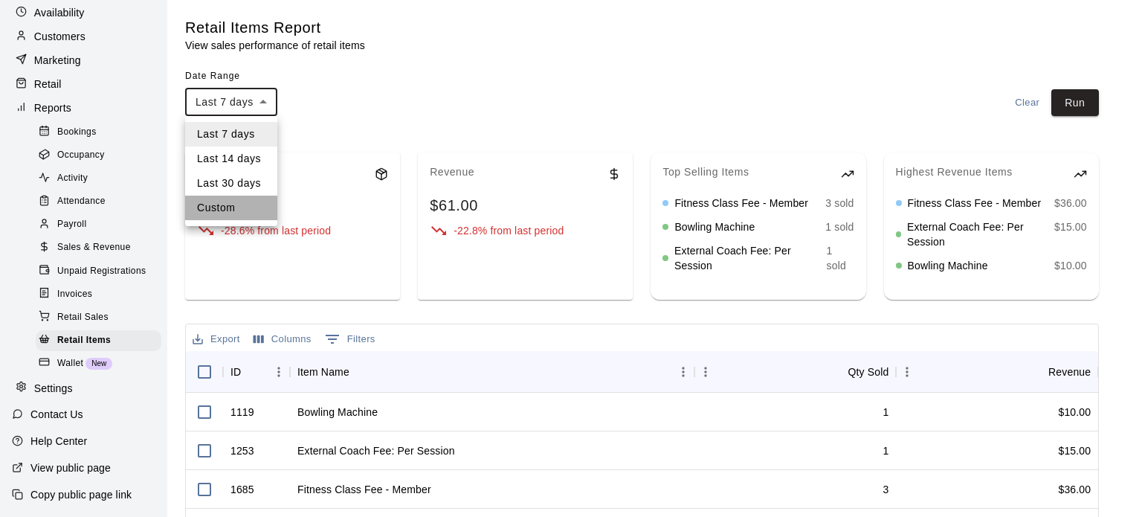
click at [255, 202] on li "Custom" at bounding box center [231, 208] width 92 height 25
type input "******"
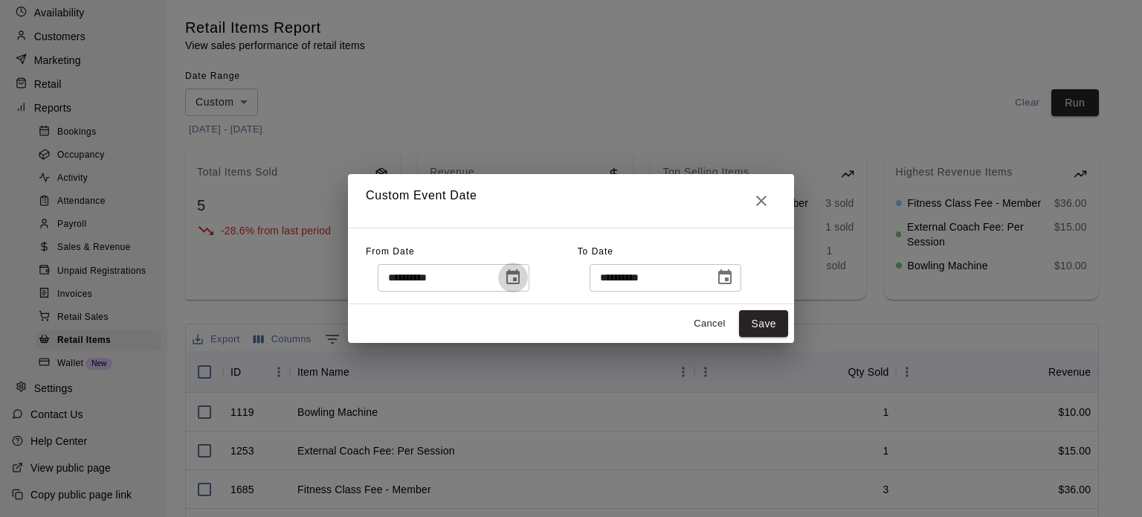
click at [520, 272] on icon "Choose date, selected date is Oct 7, 2025" at bounding box center [512, 276] width 13 height 15
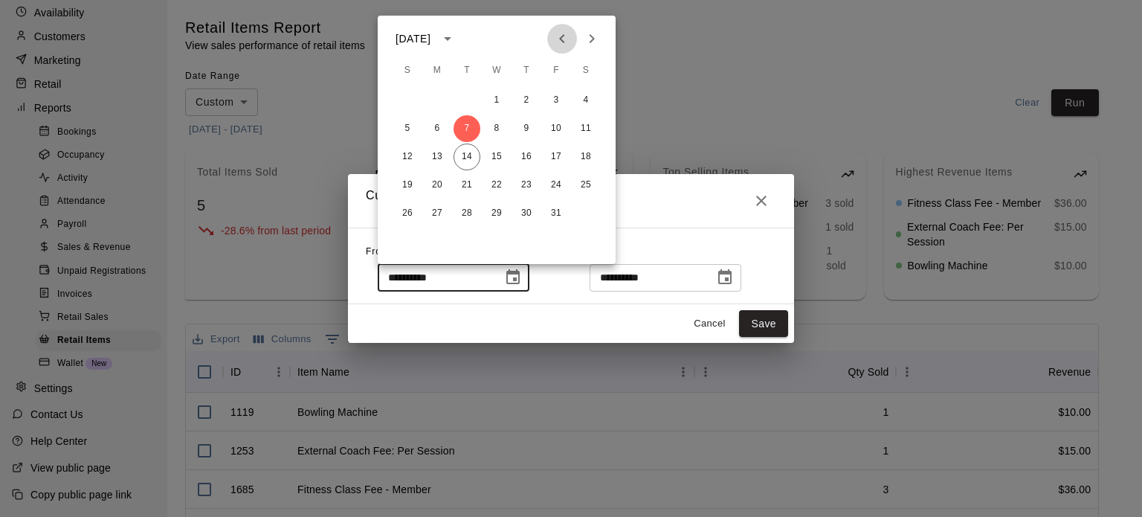
click at [559, 36] on icon "Previous month" at bounding box center [562, 39] width 18 height 18
click at [560, 38] on icon "Previous month" at bounding box center [561, 38] width 5 height 9
click at [463, 98] on button "1" at bounding box center [467, 100] width 27 height 27
type input "**********"
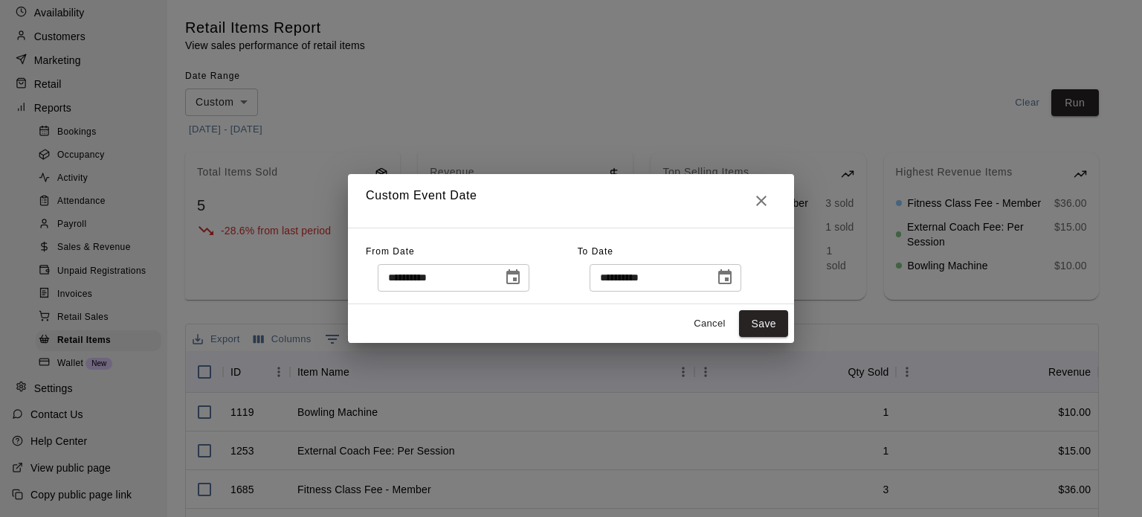
click at [734, 277] on icon "Choose date, selected date is Oct 14, 2025" at bounding box center [725, 277] width 18 height 18
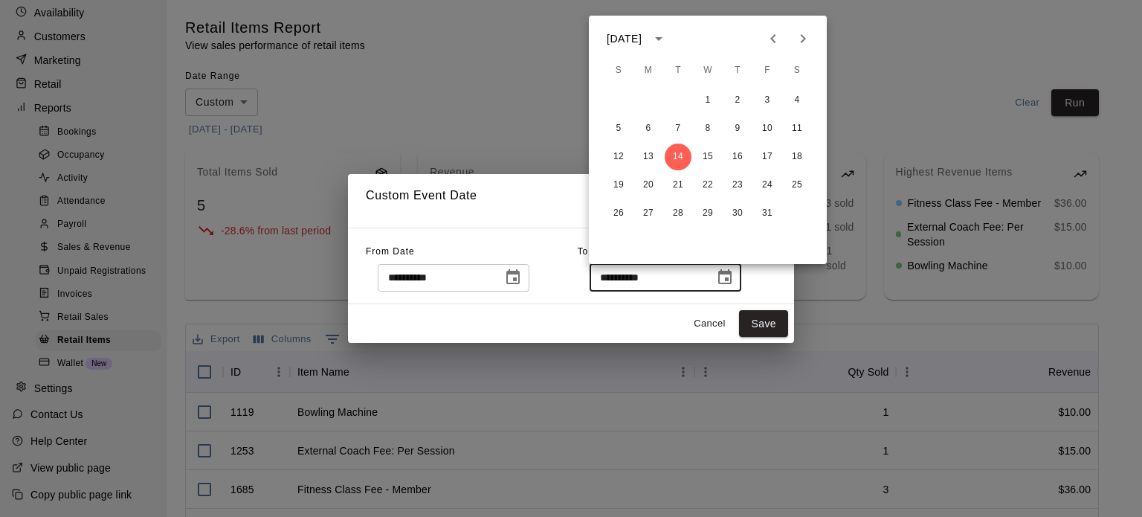
click at [779, 40] on icon "Previous month" at bounding box center [773, 39] width 18 height 18
click at [681, 216] on button "30" at bounding box center [678, 213] width 27 height 27
type input "**********"
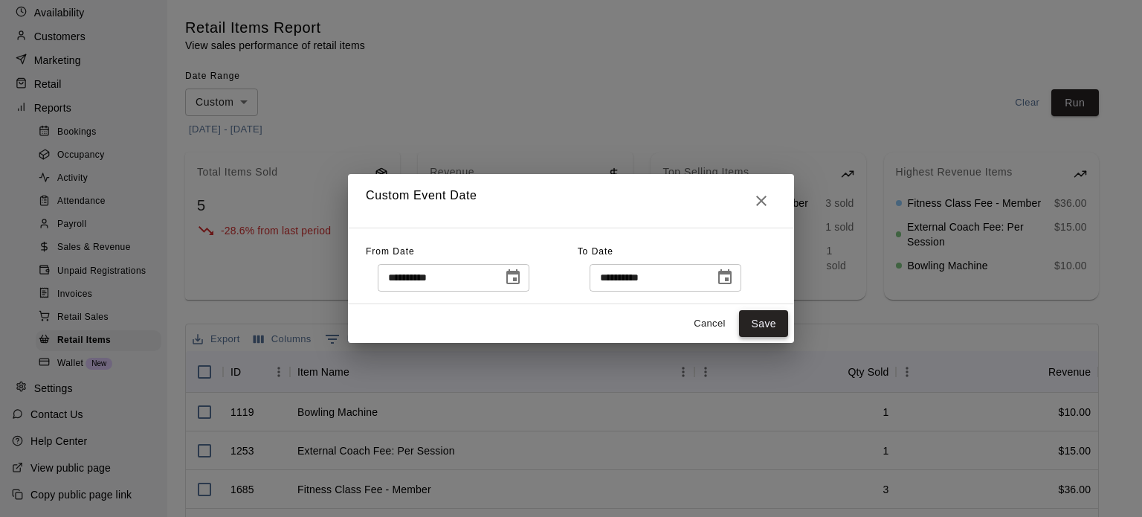
click at [775, 328] on button "Save" at bounding box center [763, 324] width 49 height 28
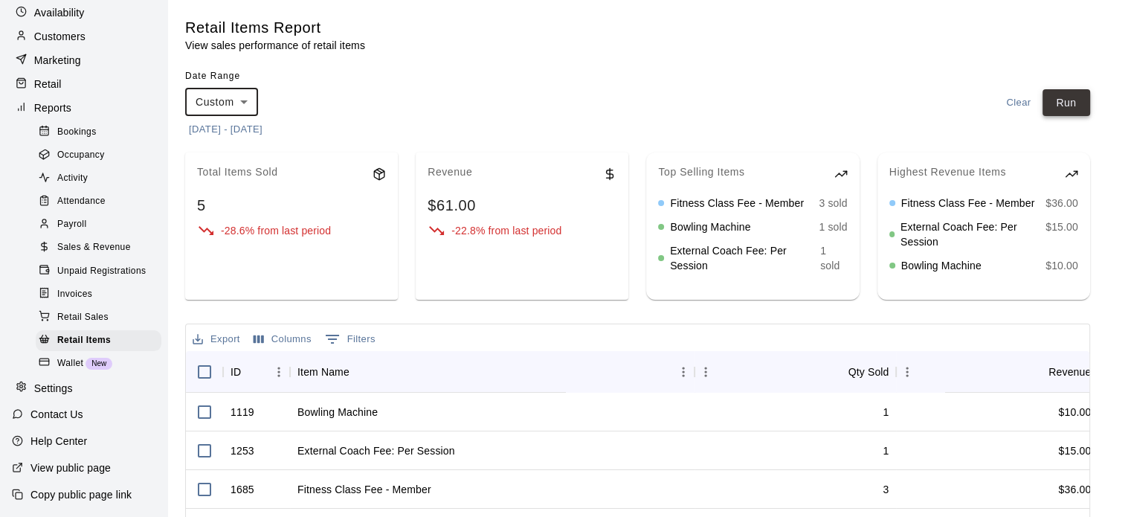
click at [1075, 107] on button "Run" at bounding box center [1067, 103] width 48 height 28
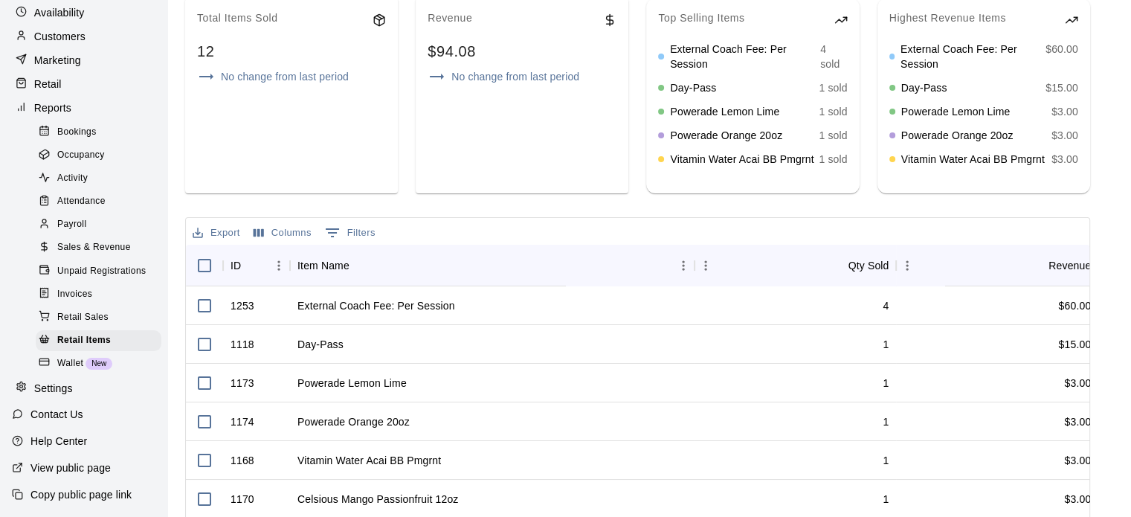
scroll to position [149, 0]
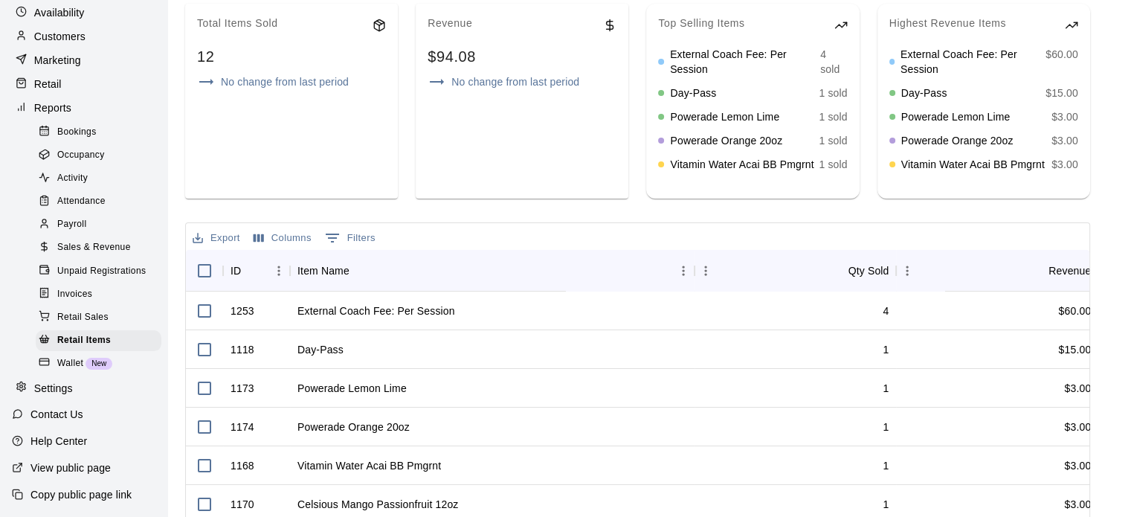
click at [280, 239] on button "Columns" at bounding box center [282, 238] width 65 height 23
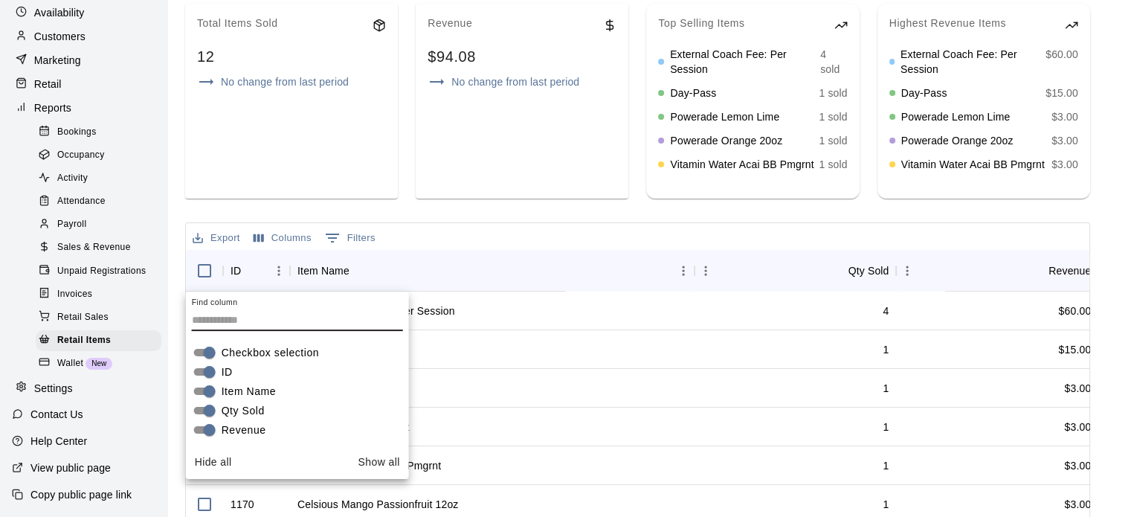
click at [455, 237] on div "Export Columns 0 Filters" at bounding box center [638, 236] width 904 height 27
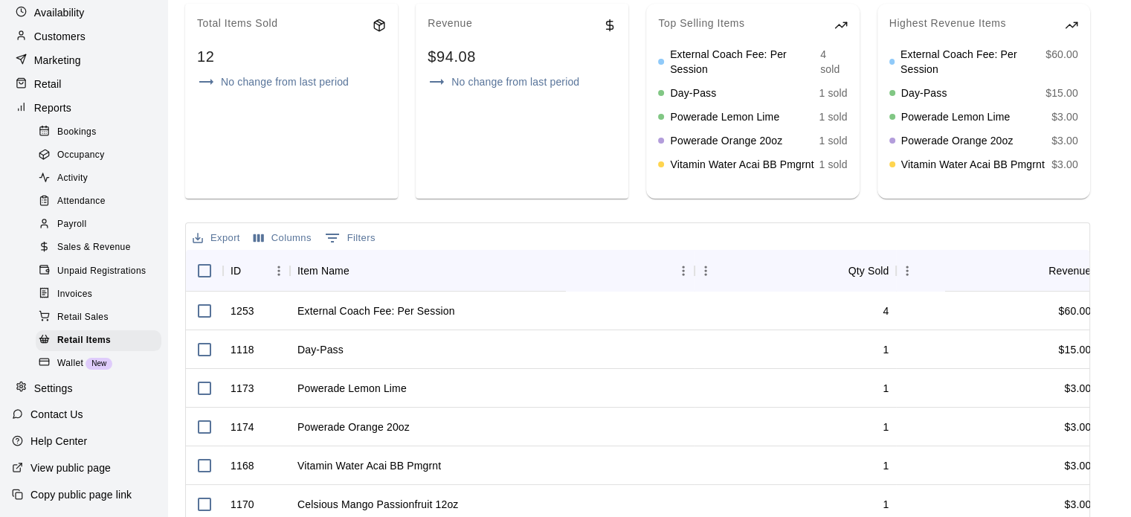
click at [352, 242] on button "0 Filters" at bounding box center [350, 238] width 58 height 24
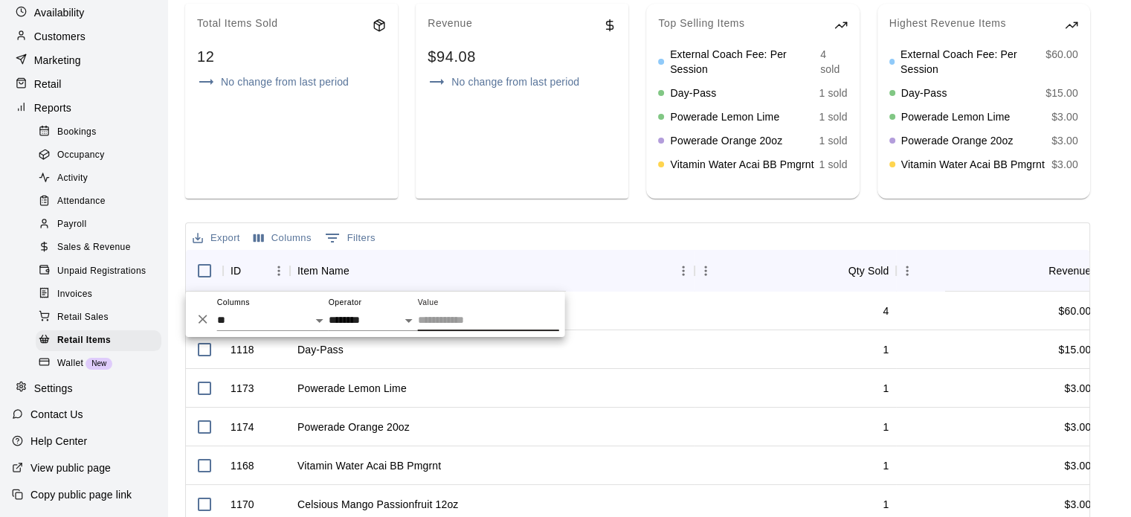
click at [543, 236] on div "Export Columns 0 Filters" at bounding box center [638, 236] width 904 height 27
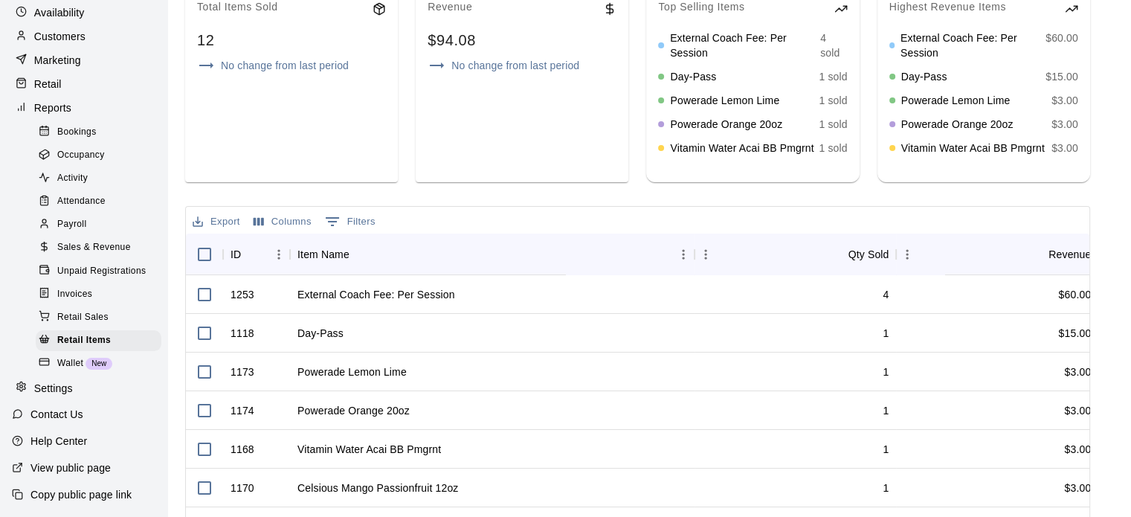
scroll to position [297, 0]
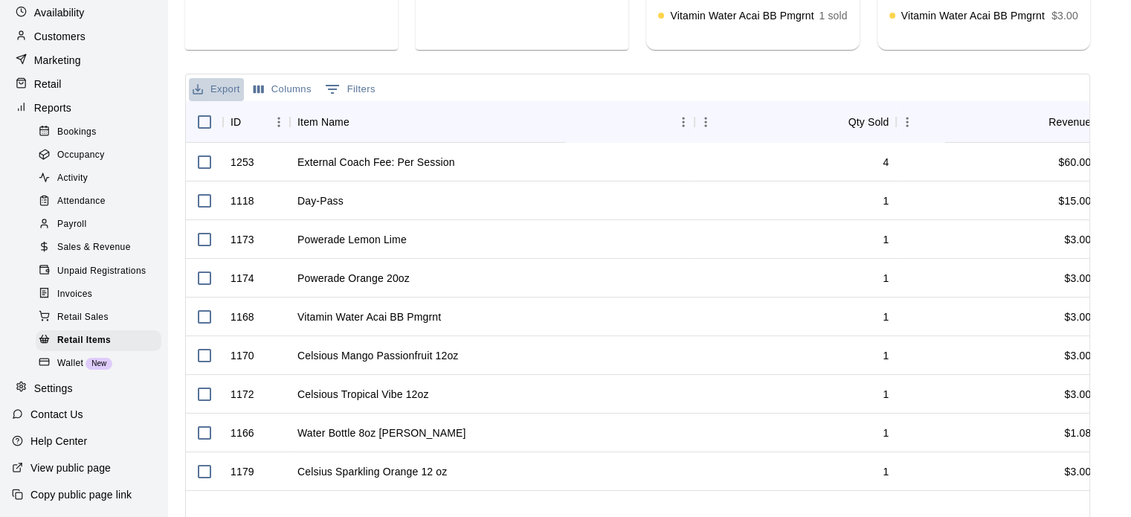
drag, startPoint x: 213, startPoint y: 85, endPoint x: 312, endPoint y: 111, distance: 101.6
click at [214, 85] on button "Export" at bounding box center [216, 89] width 55 height 23
click at [271, 123] on li "Download as CSV" at bounding box center [246, 119] width 115 height 25
click at [92, 267] on span "Unpaid Registrations" at bounding box center [101, 271] width 88 height 15
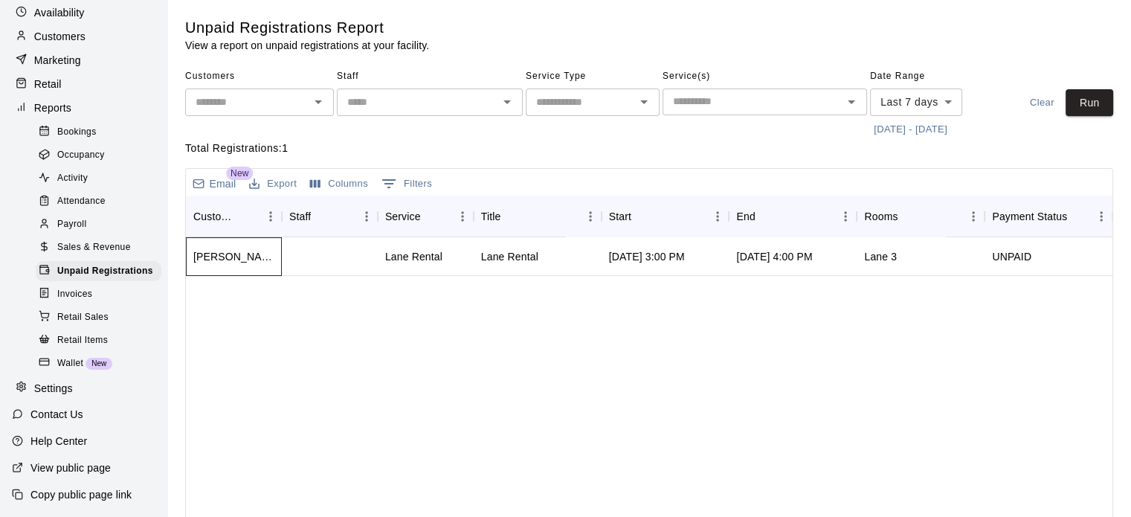
click at [247, 258] on div "[PERSON_NAME]" at bounding box center [233, 256] width 81 height 15
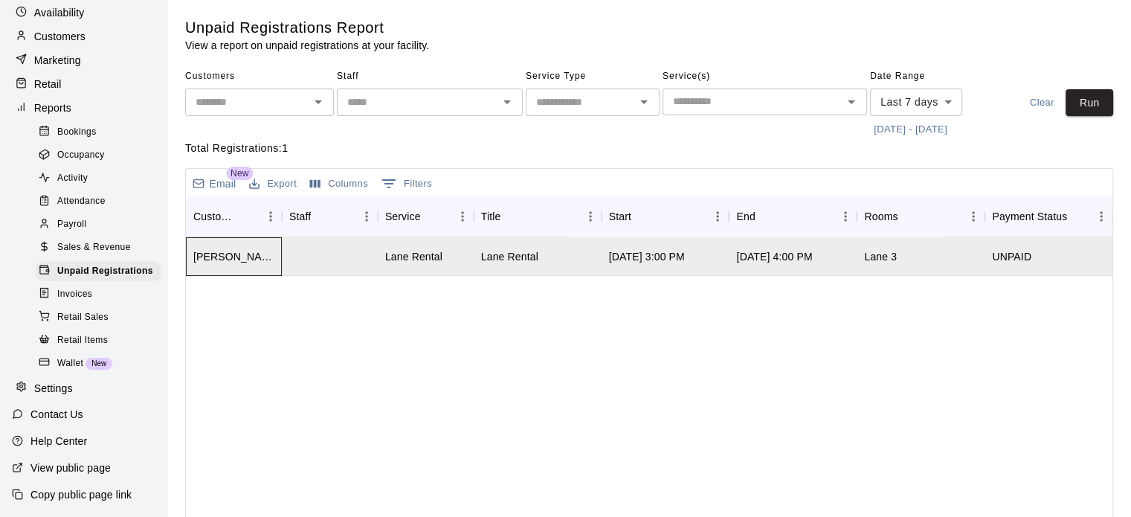
click at [244, 254] on div "[PERSON_NAME]" at bounding box center [233, 256] width 81 height 15
click at [65, 240] on span "Sales & Revenue" at bounding box center [94, 247] width 74 height 15
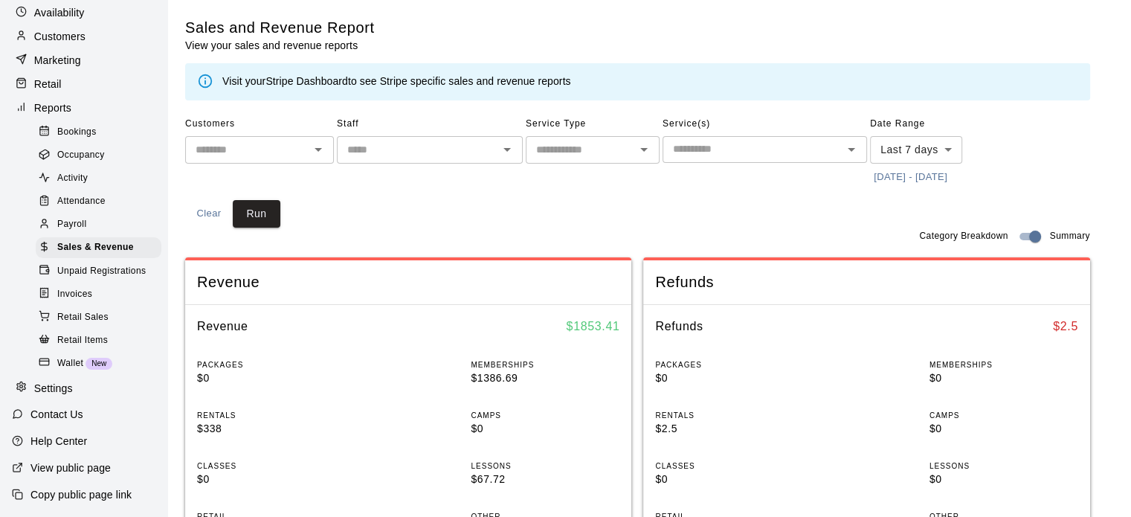
click at [71, 219] on span "Payroll" at bounding box center [71, 224] width 29 height 15
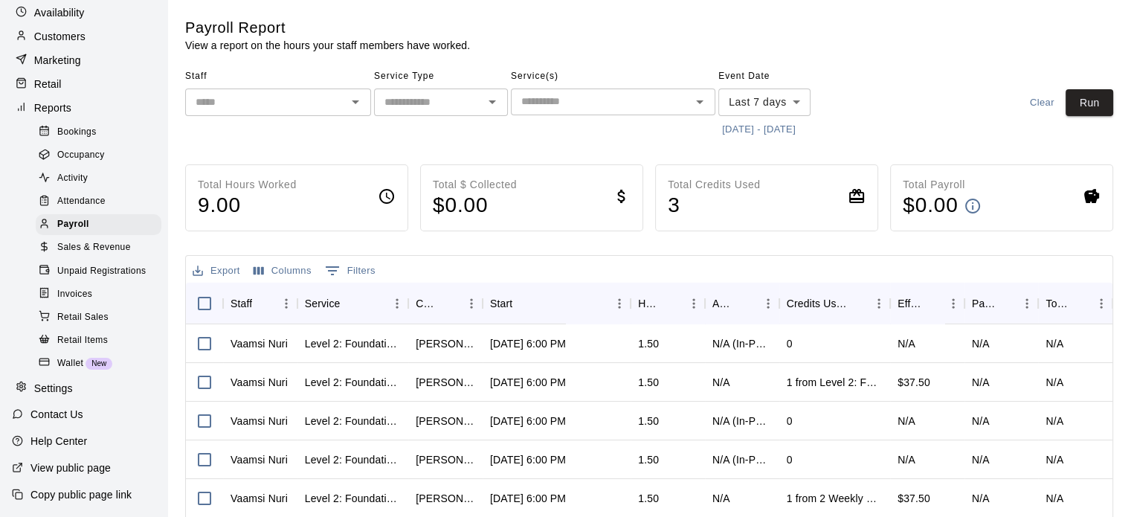
click at [112, 200] on div "Attendance" at bounding box center [99, 201] width 126 height 21
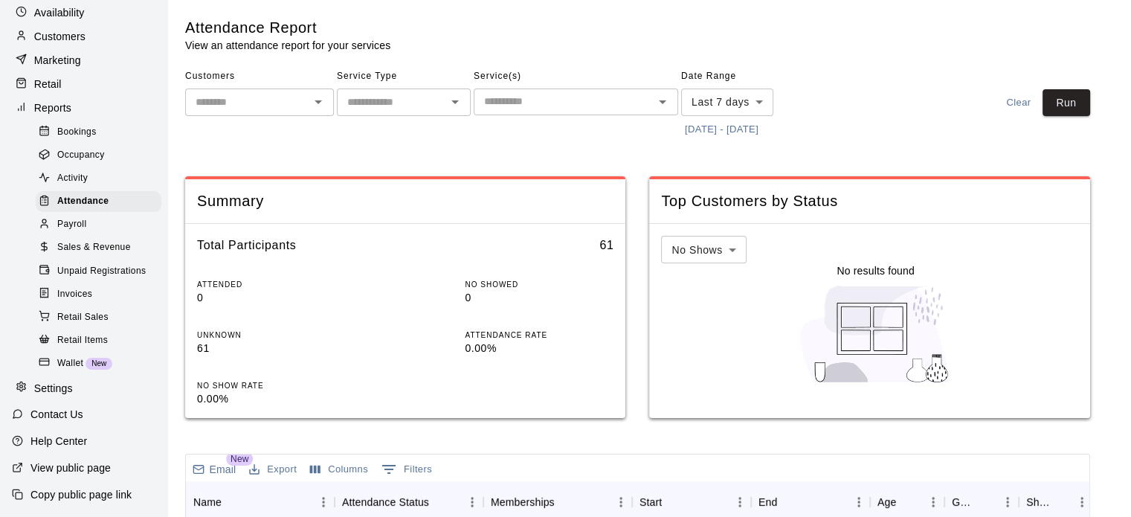
click at [90, 148] on span "Occupancy" at bounding box center [81, 155] width 48 height 15
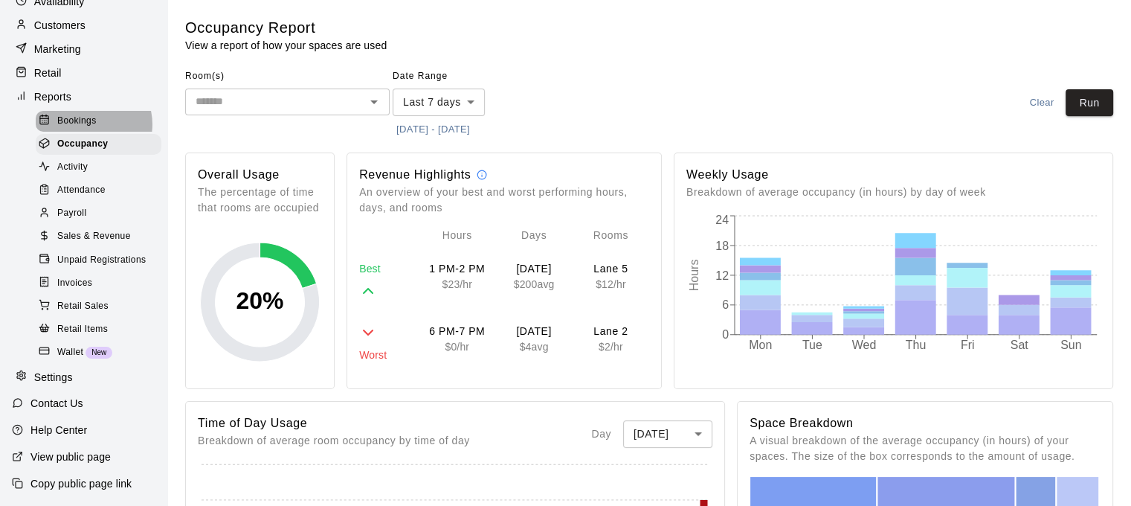
click at [92, 121] on span "Bookings" at bounding box center [76, 121] width 39 height 15
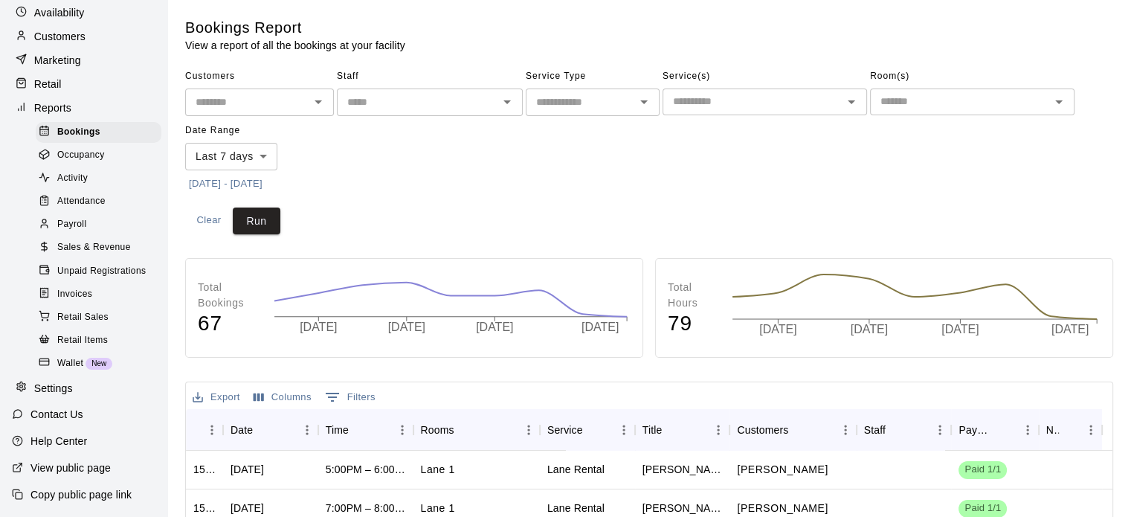
click at [646, 105] on icon "Open" at bounding box center [644, 102] width 18 height 18
click at [744, 161] on div "Customers ​ Staff ​ Service Type ​ Rentals Lessons Camps Classes Service(s) ​ R…" at bounding box center [649, 130] width 928 height 131
click at [862, 103] on div "​" at bounding box center [765, 101] width 204 height 27
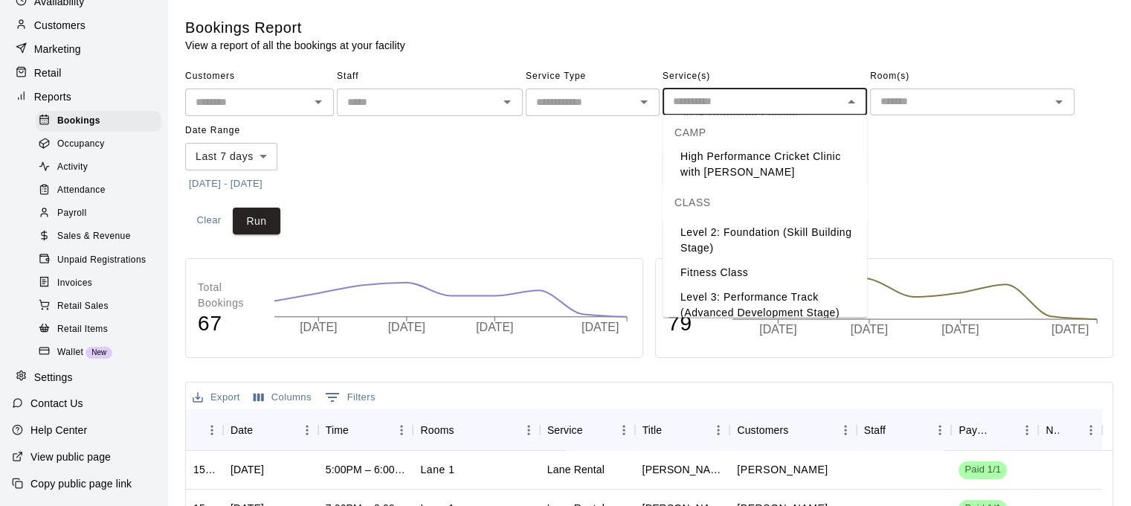
scroll to position [320, 0]
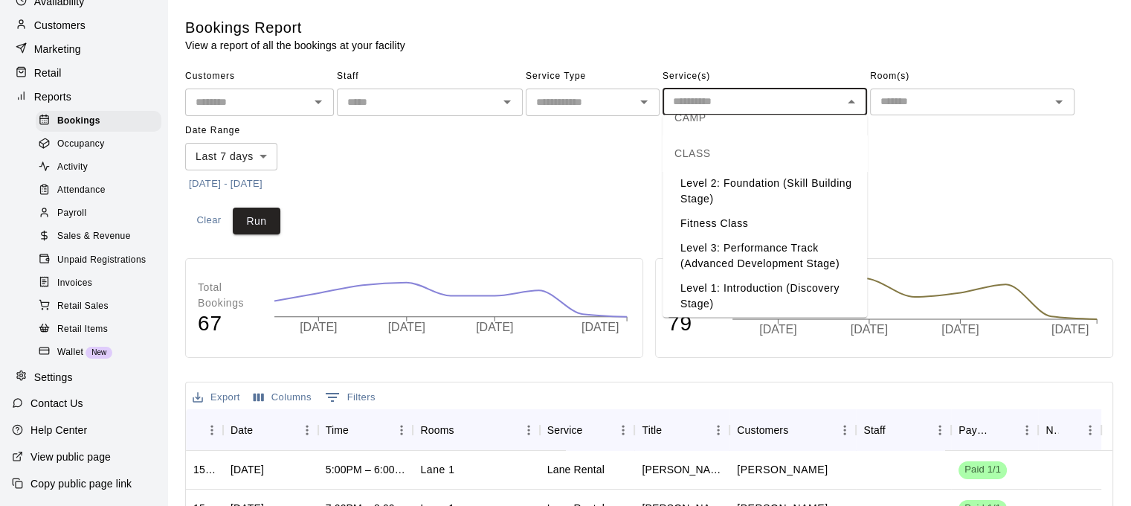
click at [585, 201] on div "Customers ​ Staff ​ Service Type ​ Service(s) ​ Room(s) ​ Date Range Last 7 day…" at bounding box center [649, 150] width 928 height 170
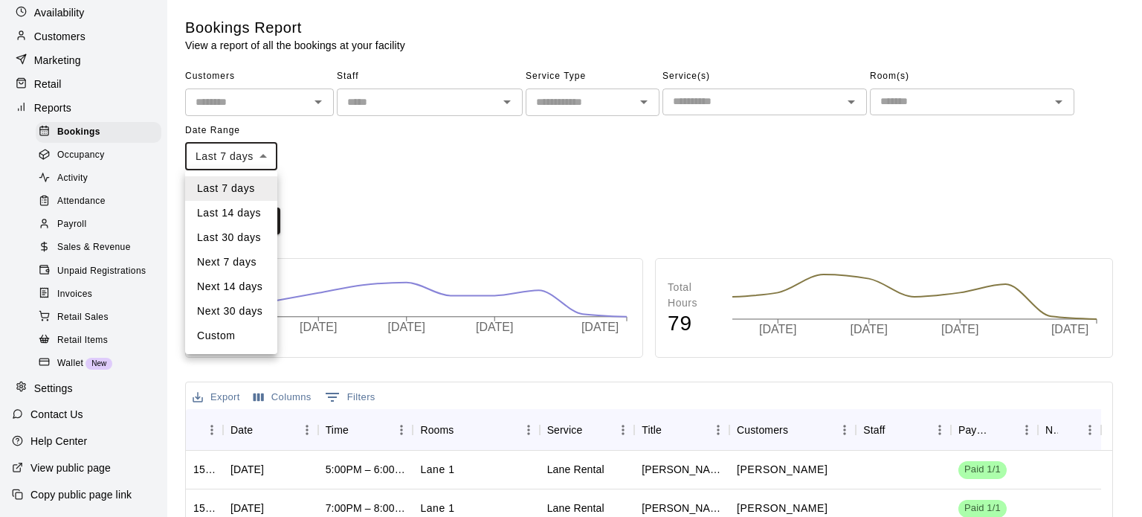
click at [265, 154] on body "Home Services Calendar Availability Customers Marketing Retail Reports Bookings…" at bounding box center [571, 454] width 1142 height 908
click at [244, 331] on li "Custom" at bounding box center [231, 335] width 92 height 25
type input "******"
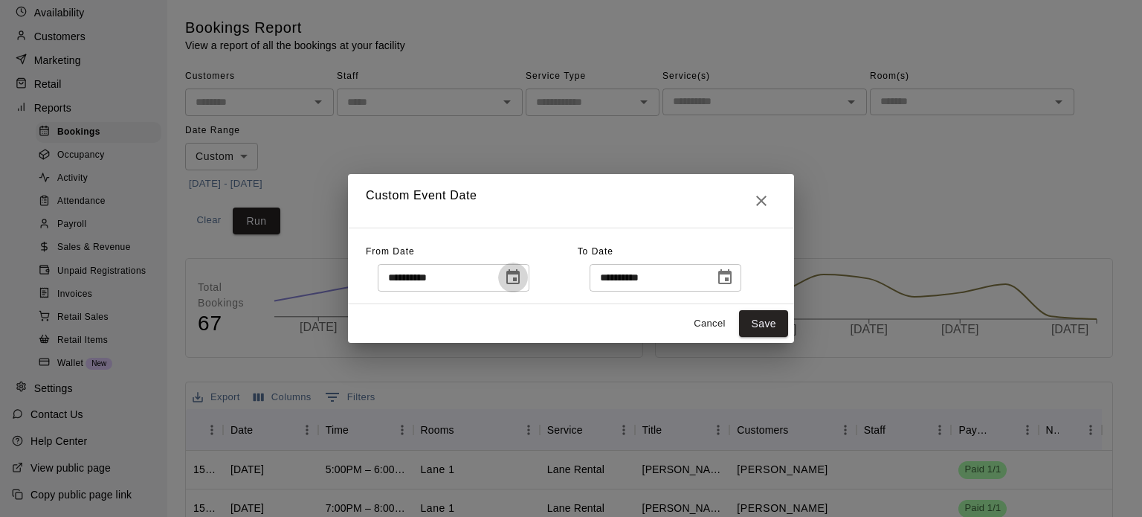
click at [528, 265] on button "Choose date, selected date is Oct 7, 2025" at bounding box center [513, 278] width 30 height 30
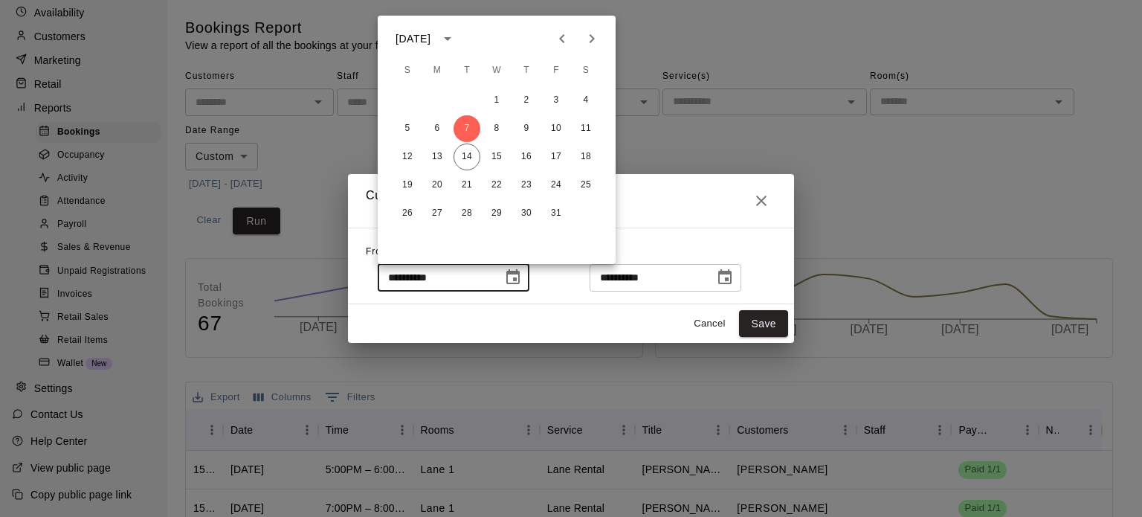
click at [566, 35] on icon "Previous month" at bounding box center [562, 39] width 18 height 18
click at [469, 100] on button "1" at bounding box center [467, 100] width 27 height 27
type input "**********"
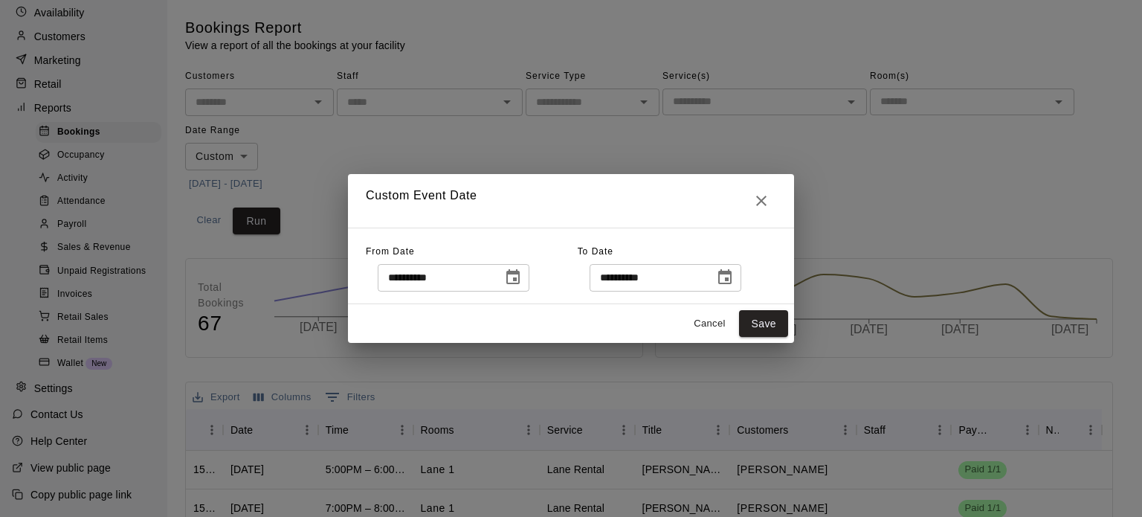
click at [734, 279] on icon "Choose date, selected date is Oct 14, 2025" at bounding box center [725, 277] width 18 height 18
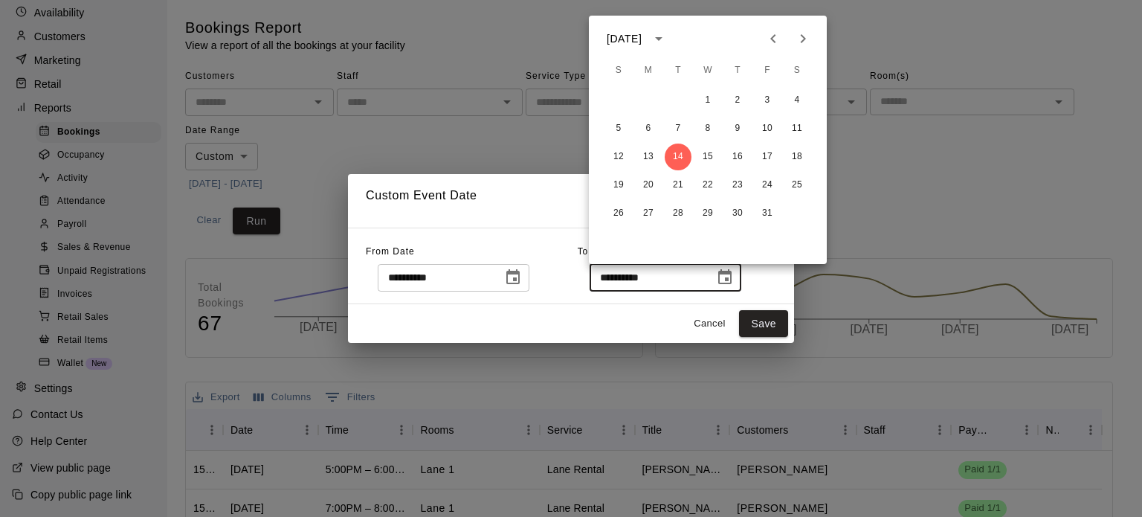
click at [776, 48] on button "Previous month" at bounding box center [774, 39] width 30 height 30
click at [679, 207] on button "30" at bounding box center [678, 213] width 27 height 27
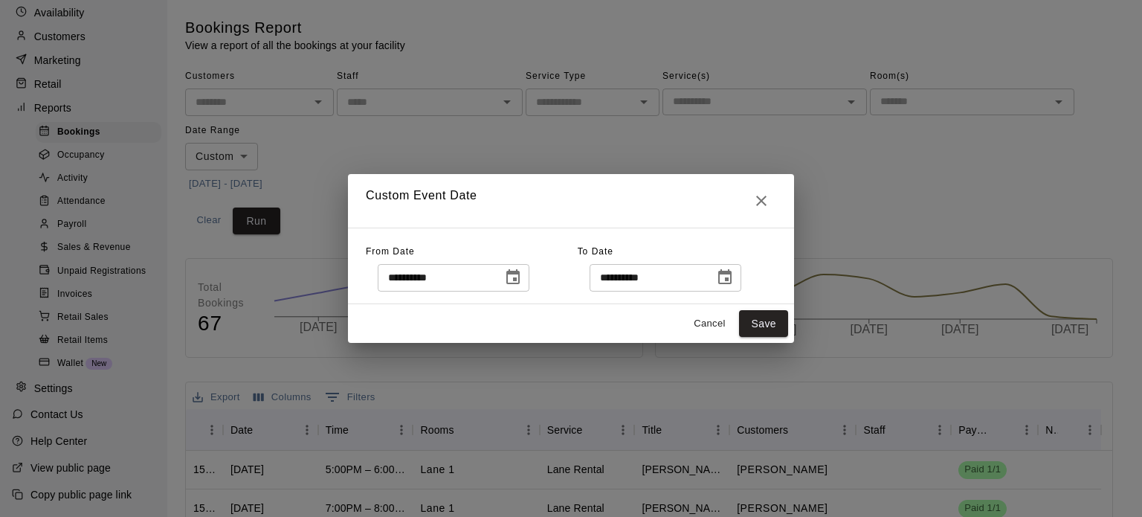
type input "**********"
click at [757, 324] on button "Save" at bounding box center [763, 324] width 49 height 28
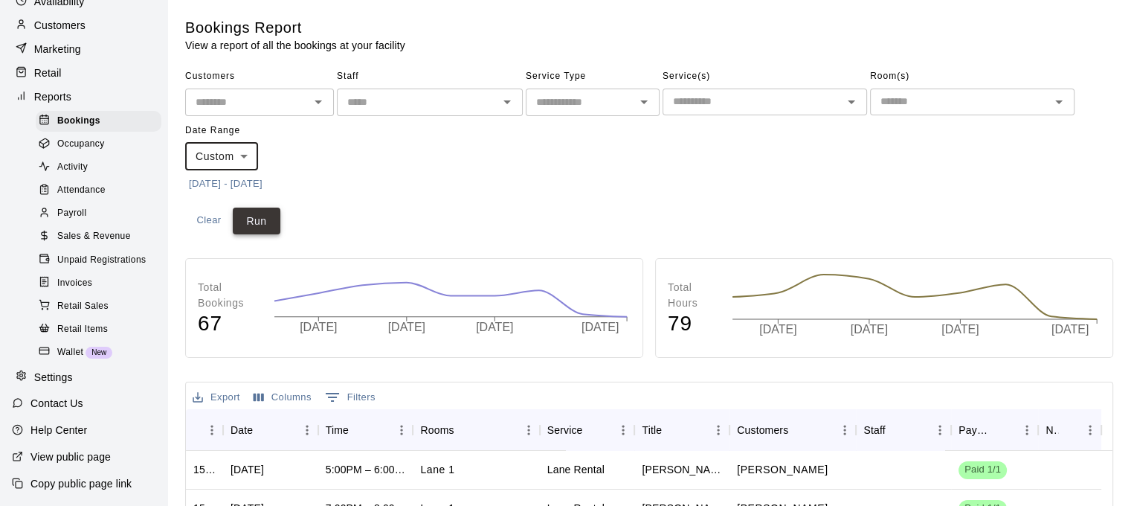
click at [260, 213] on button "Run" at bounding box center [257, 221] width 48 height 28
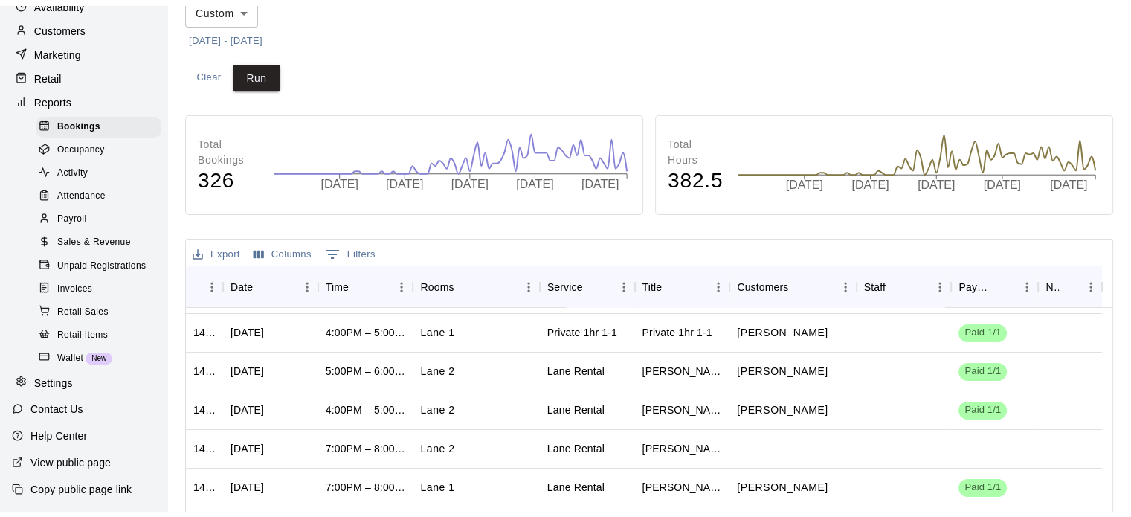
scroll to position [372, 0]
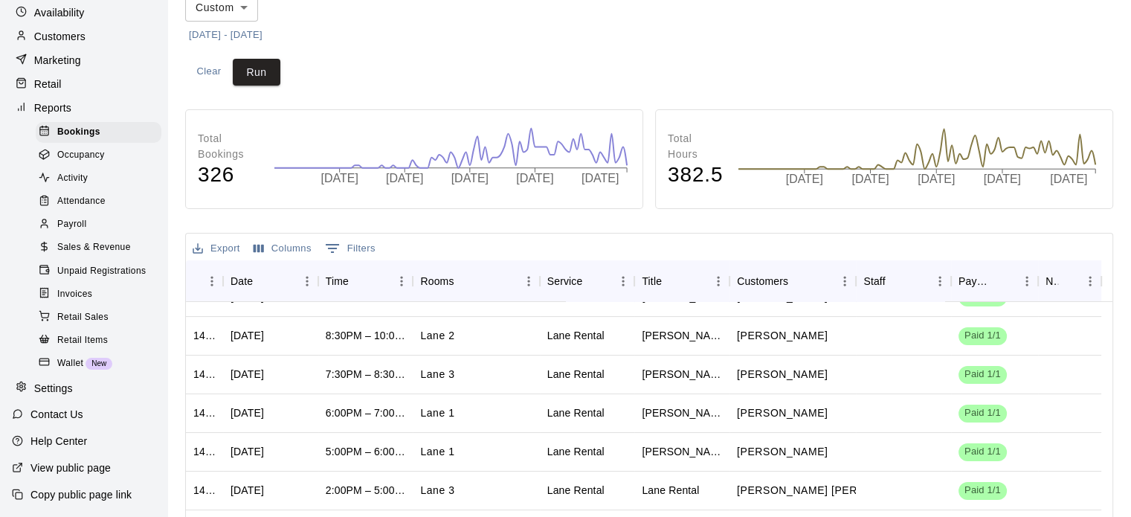
drag, startPoint x: 101, startPoint y: 245, endPoint x: 155, endPoint y: 248, distance: 53.6
click at [101, 245] on span "Sales & Revenue" at bounding box center [94, 247] width 74 height 15
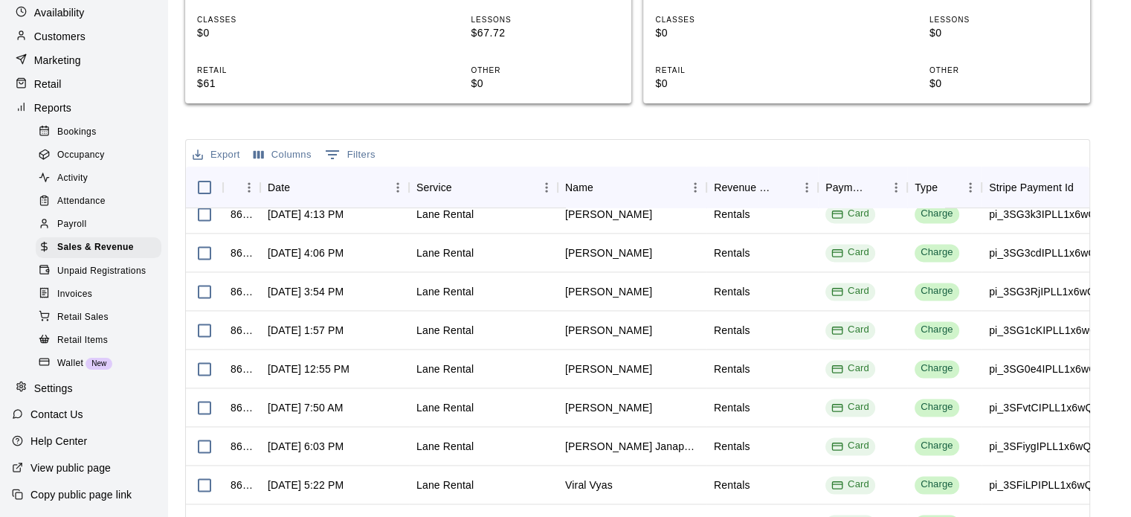
scroll to position [595, 0]
